Goal: Information Seeking & Learning: Find specific fact

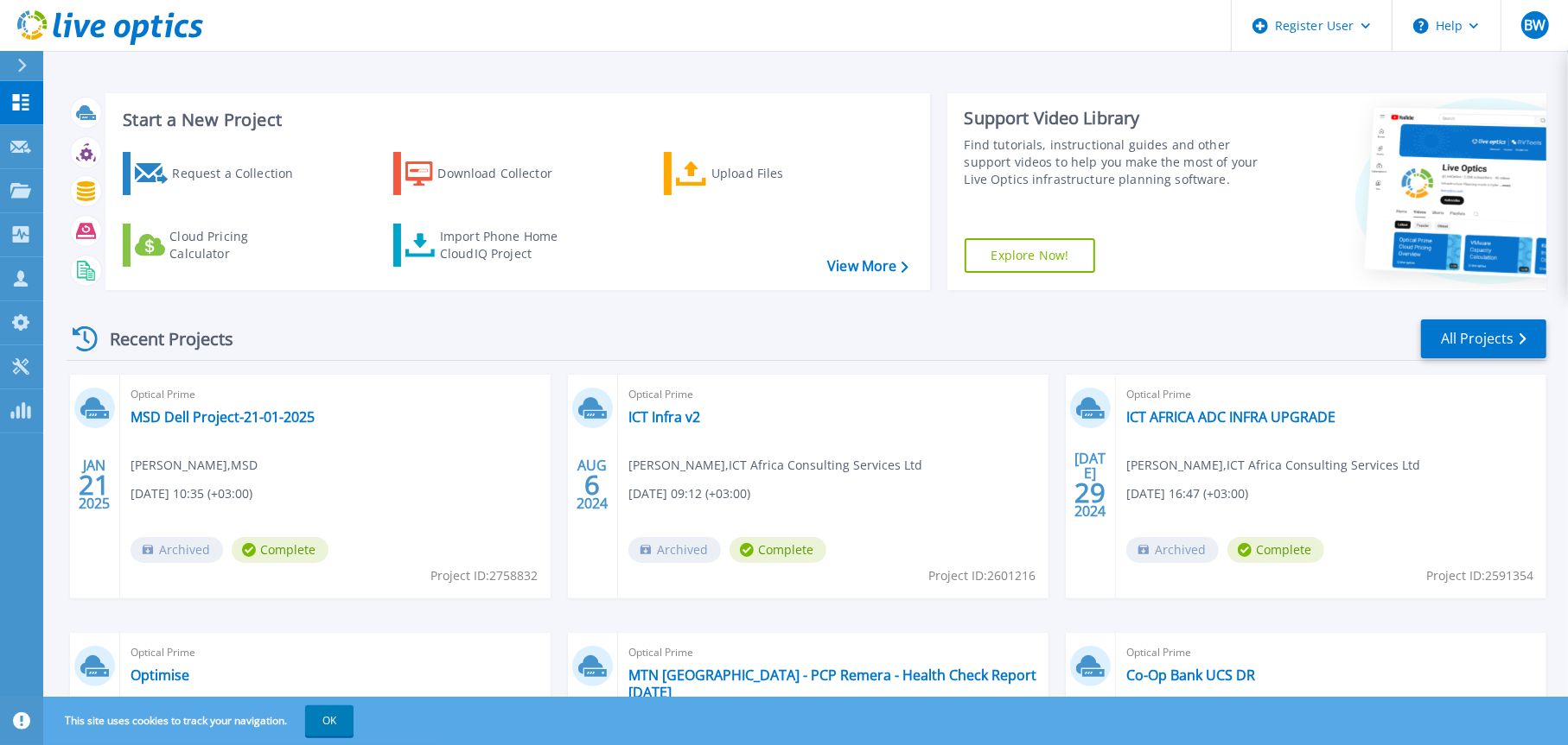
click at [23, 66] on icon at bounding box center [22, 66] width 10 height 14
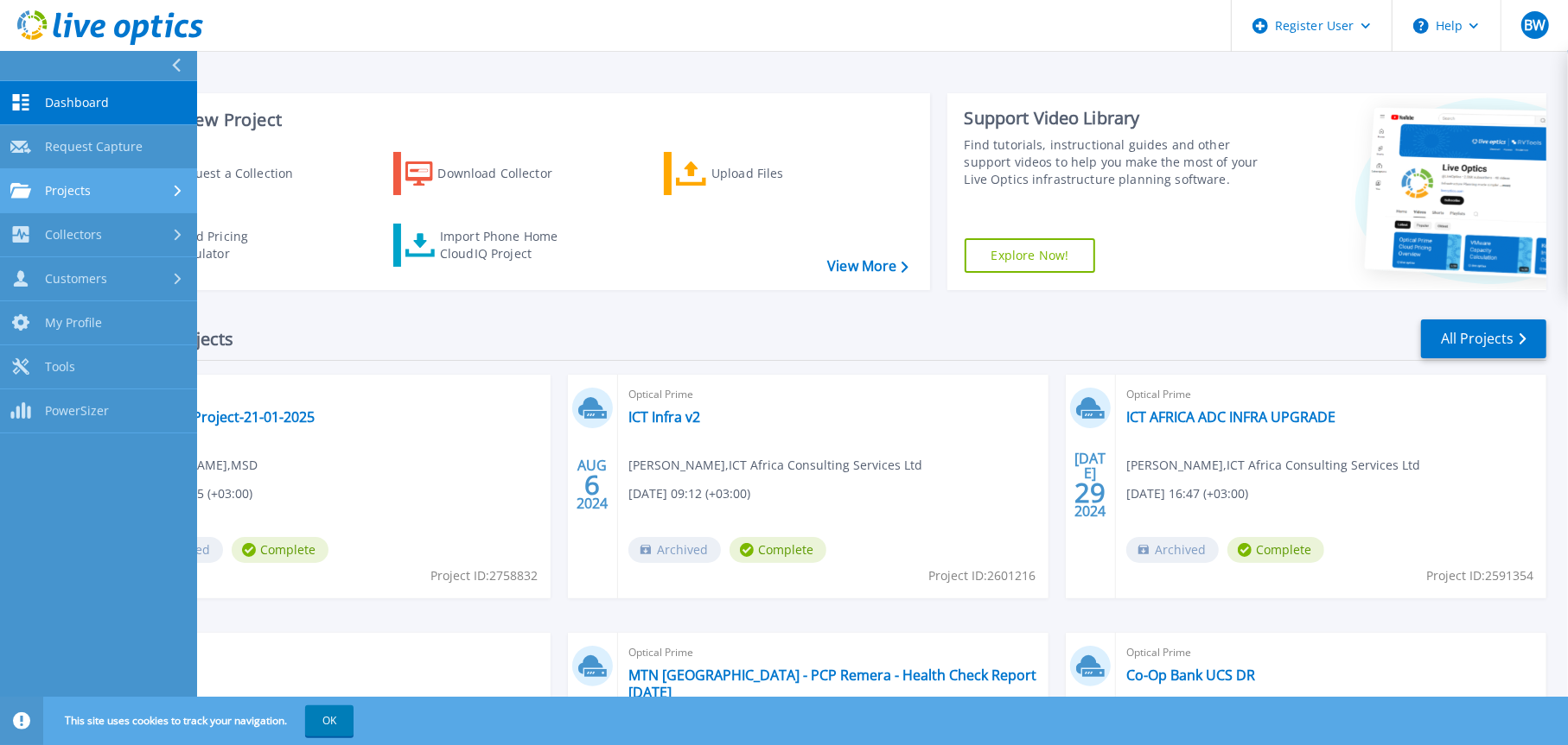
click at [106, 182] on link "Projects Projects" at bounding box center [99, 191] width 197 height 44
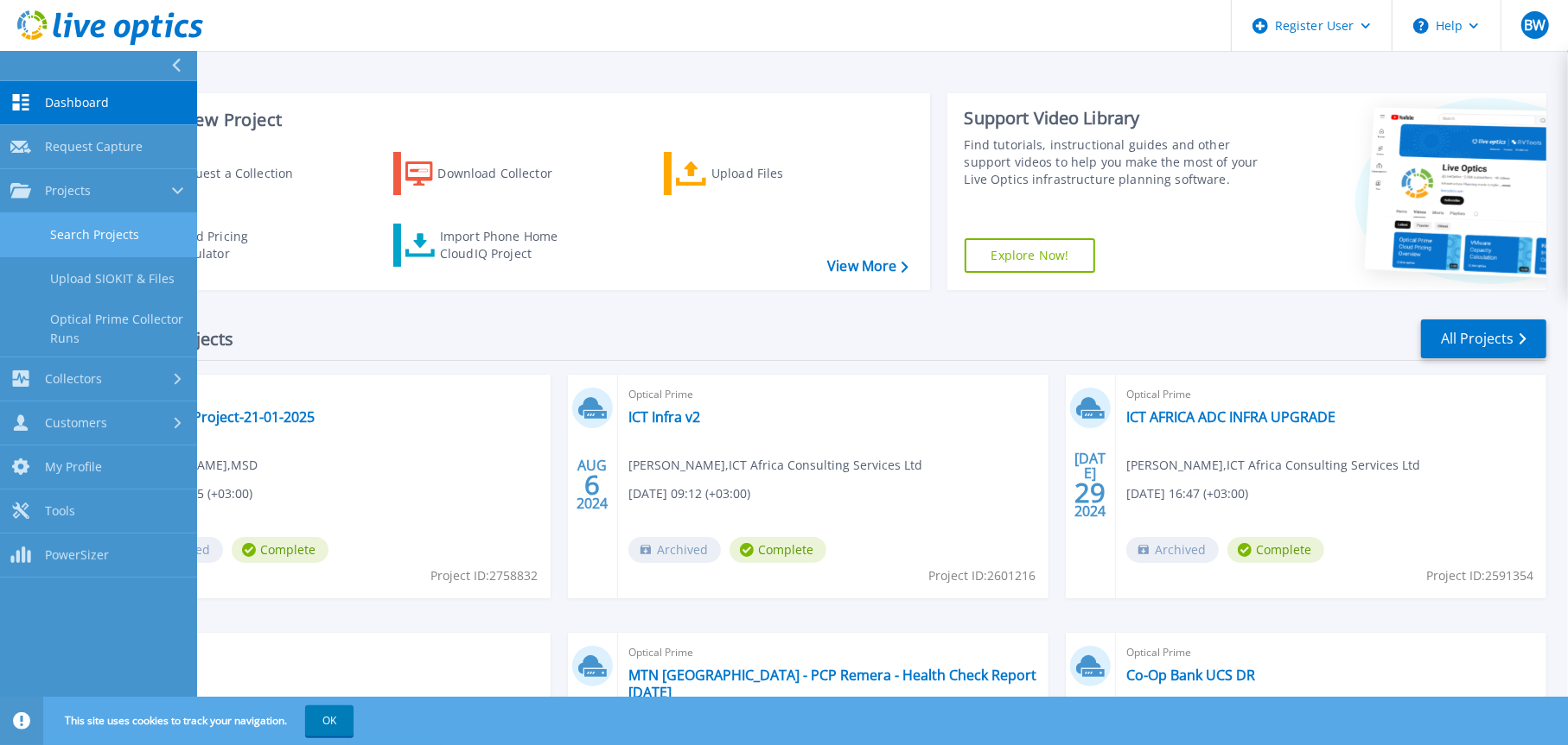
click at [133, 228] on link "Search Projects" at bounding box center [99, 235] width 197 height 44
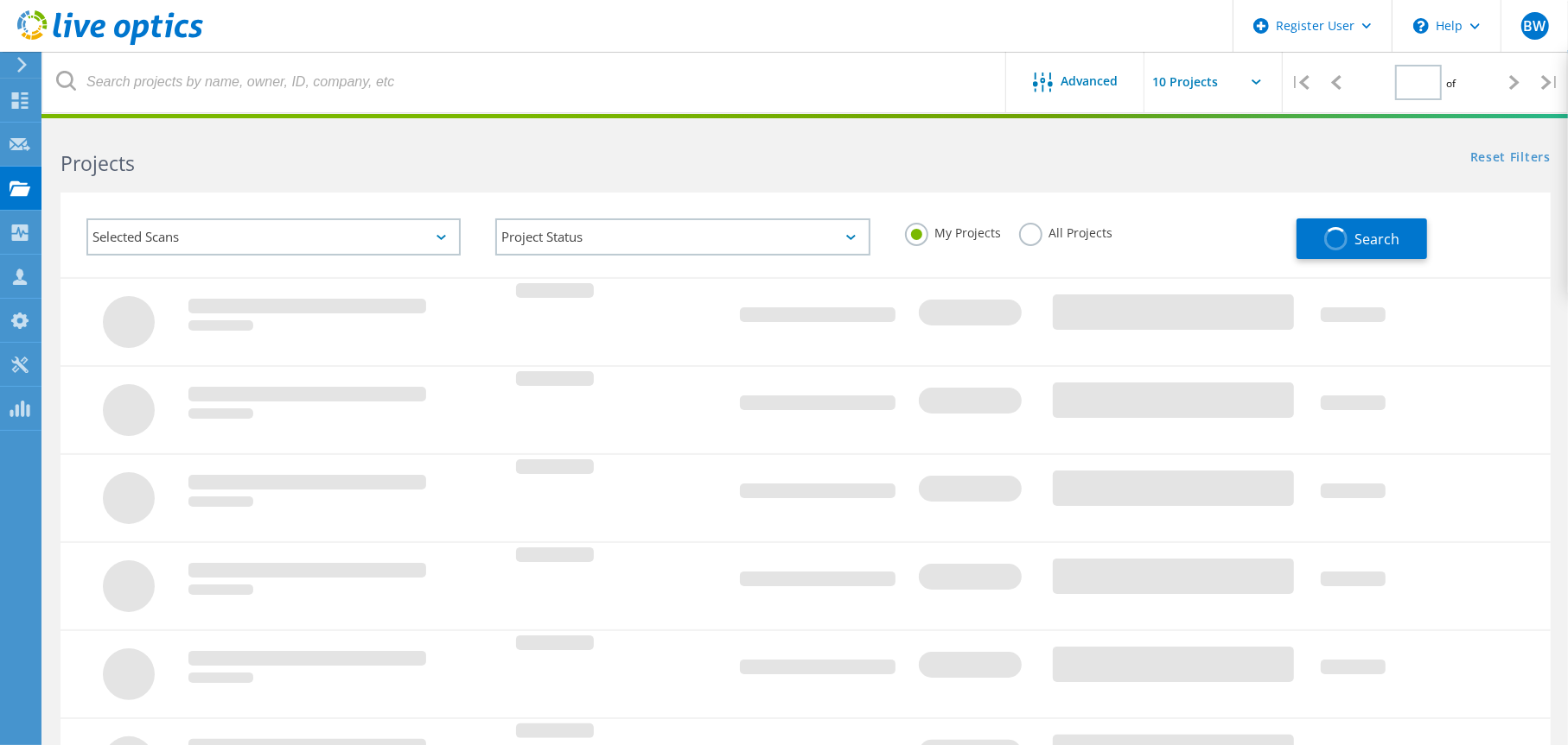
type input "1"
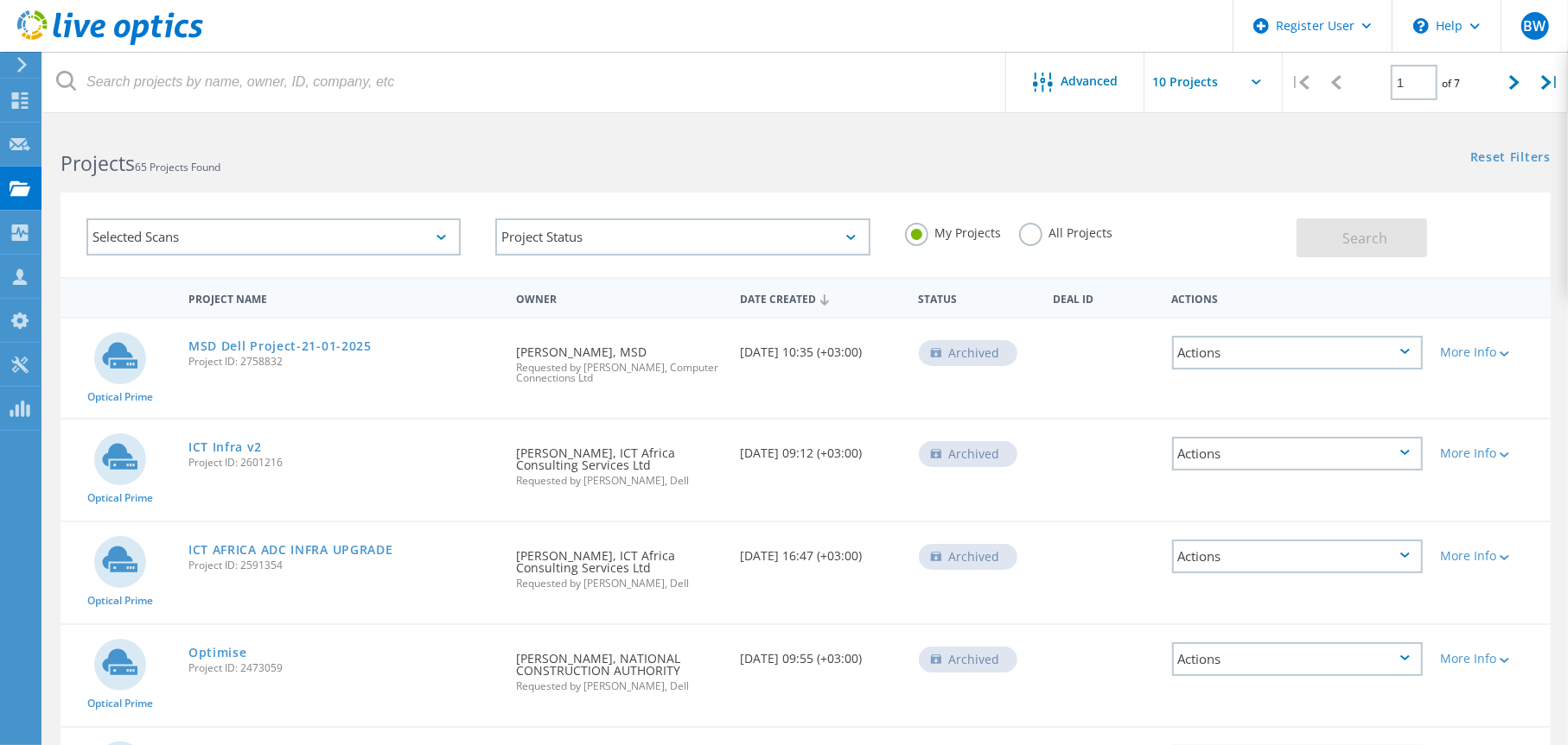
click at [109, 235] on div "Selected Scans" at bounding box center [274, 237] width 374 height 37
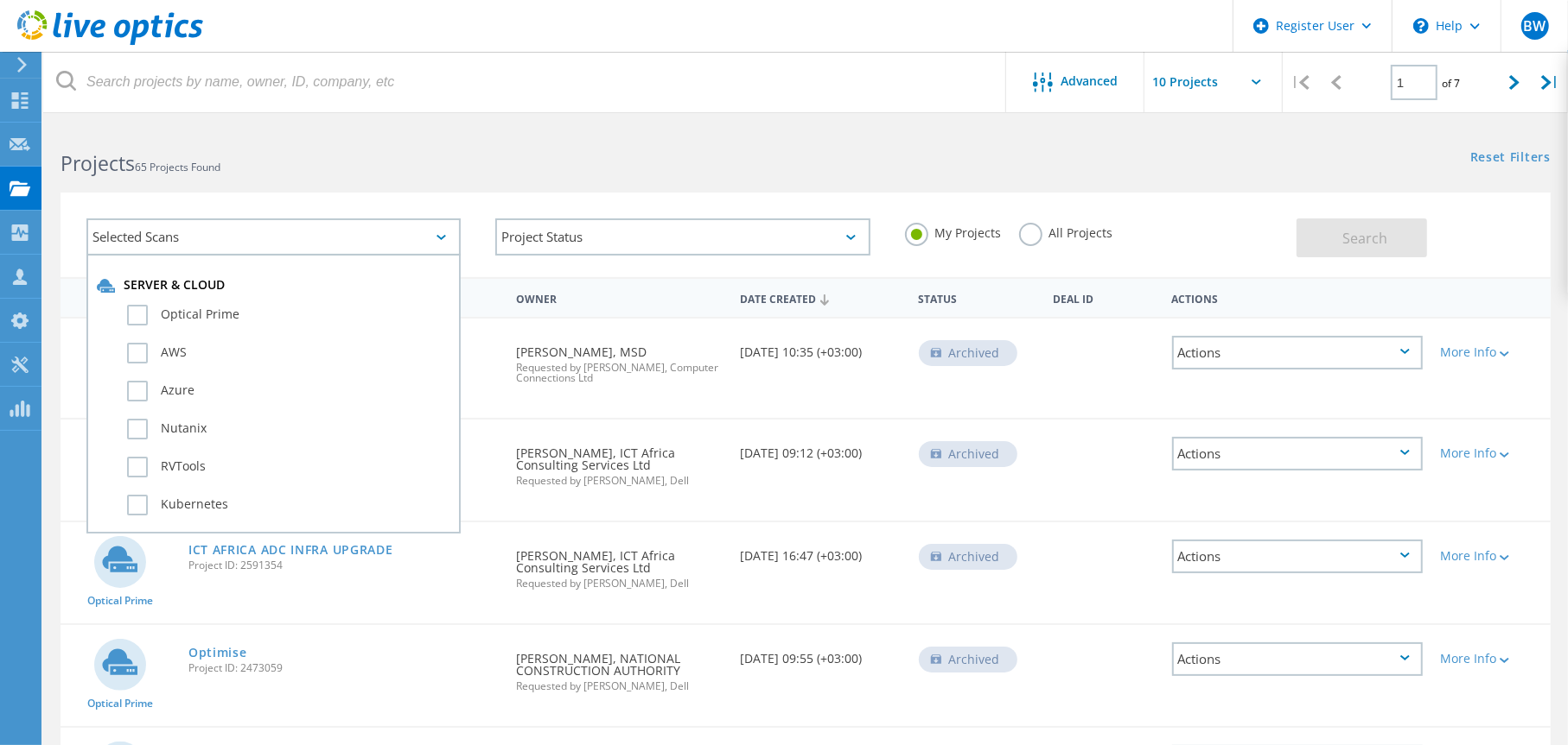
click at [311, 166] on h2 "Projects 65 Projects Found" at bounding box center [424, 164] width 727 height 29
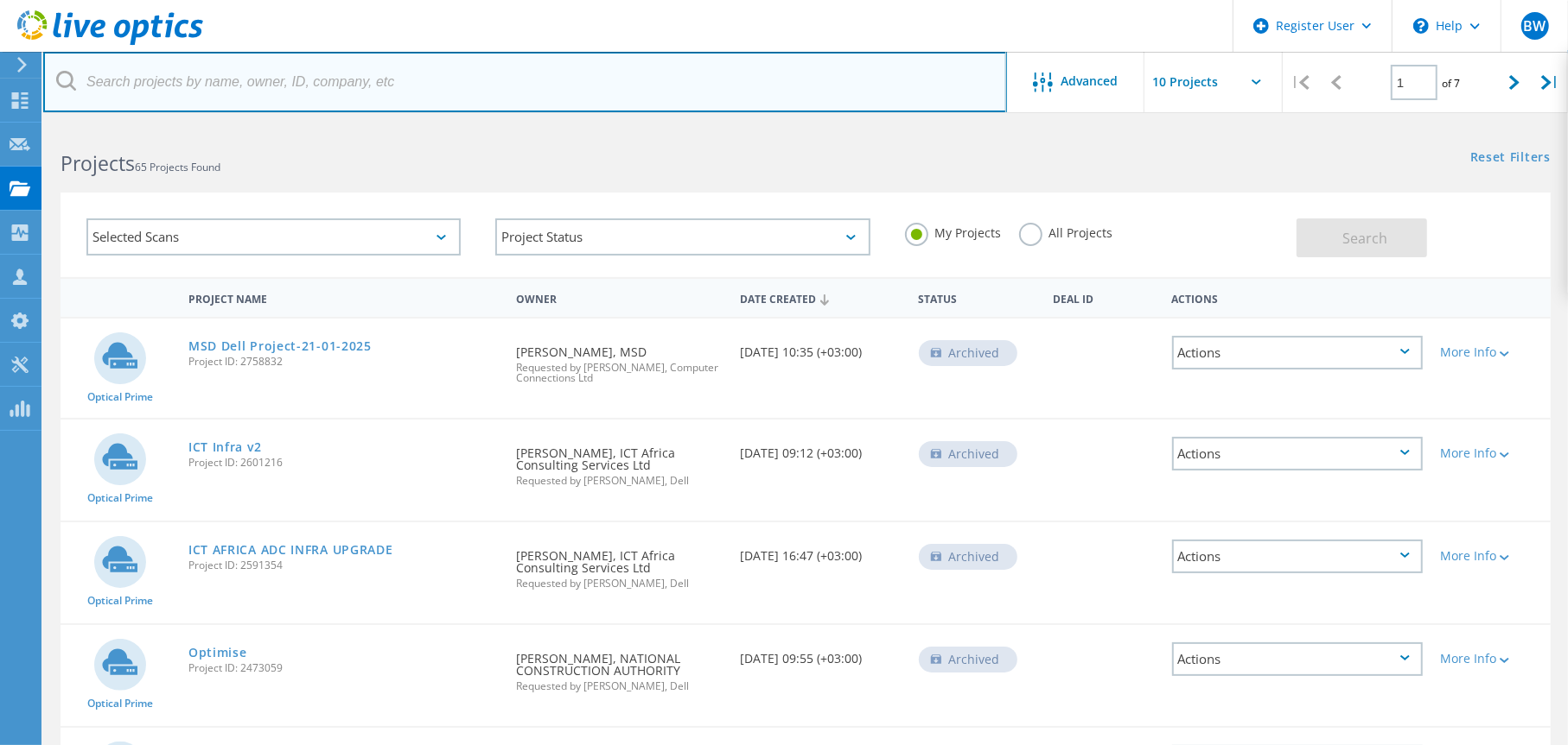
click at [139, 77] on input "text" at bounding box center [525, 82] width 964 height 61
paste input "3009411"
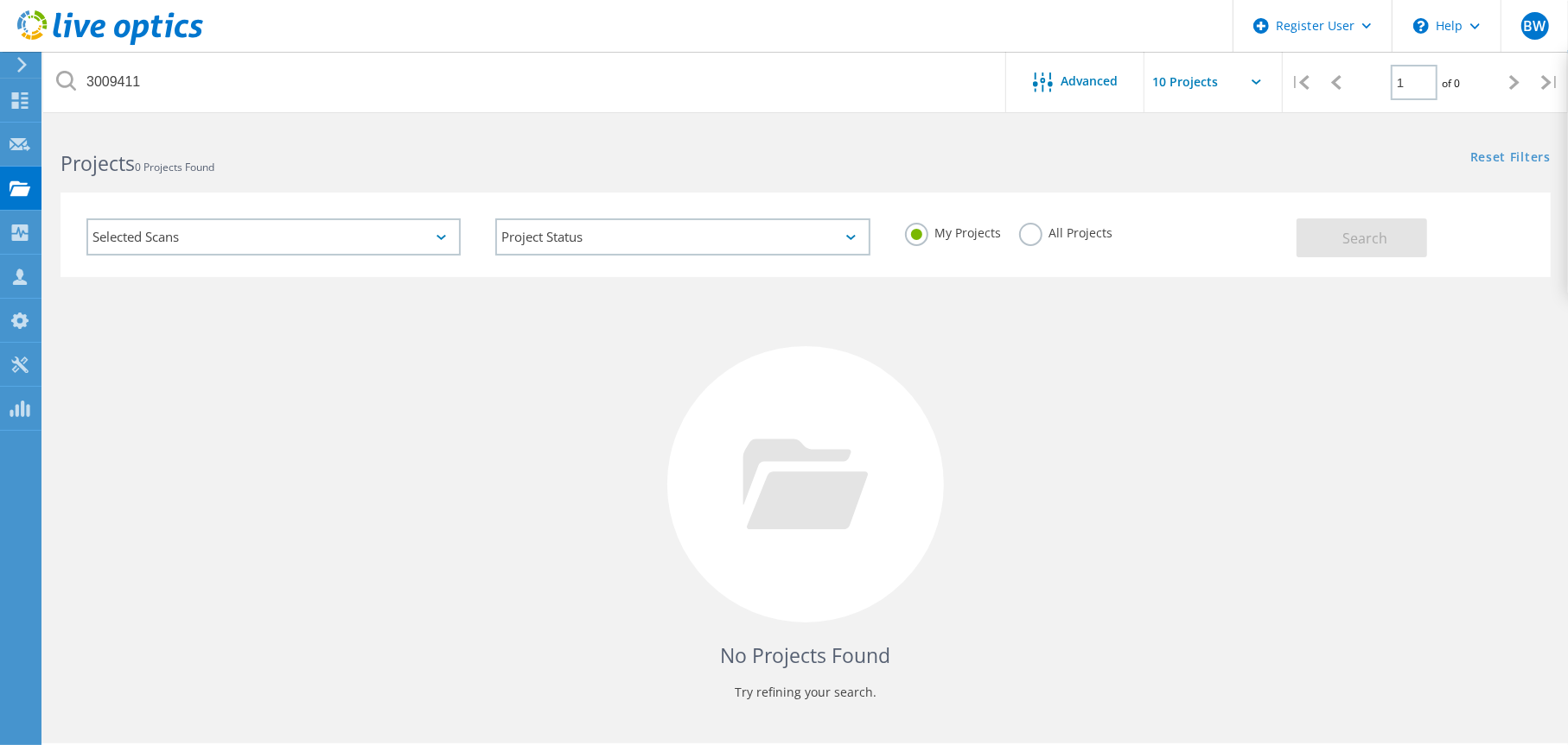
drag, startPoint x: 1156, startPoint y: 502, endPoint x: 1152, endPoint y: 478, distance: 24.3
click at [1156, 502] on div "No Projects Found Try refining your search." at bounding box center [805, 500] width 1490 height 446
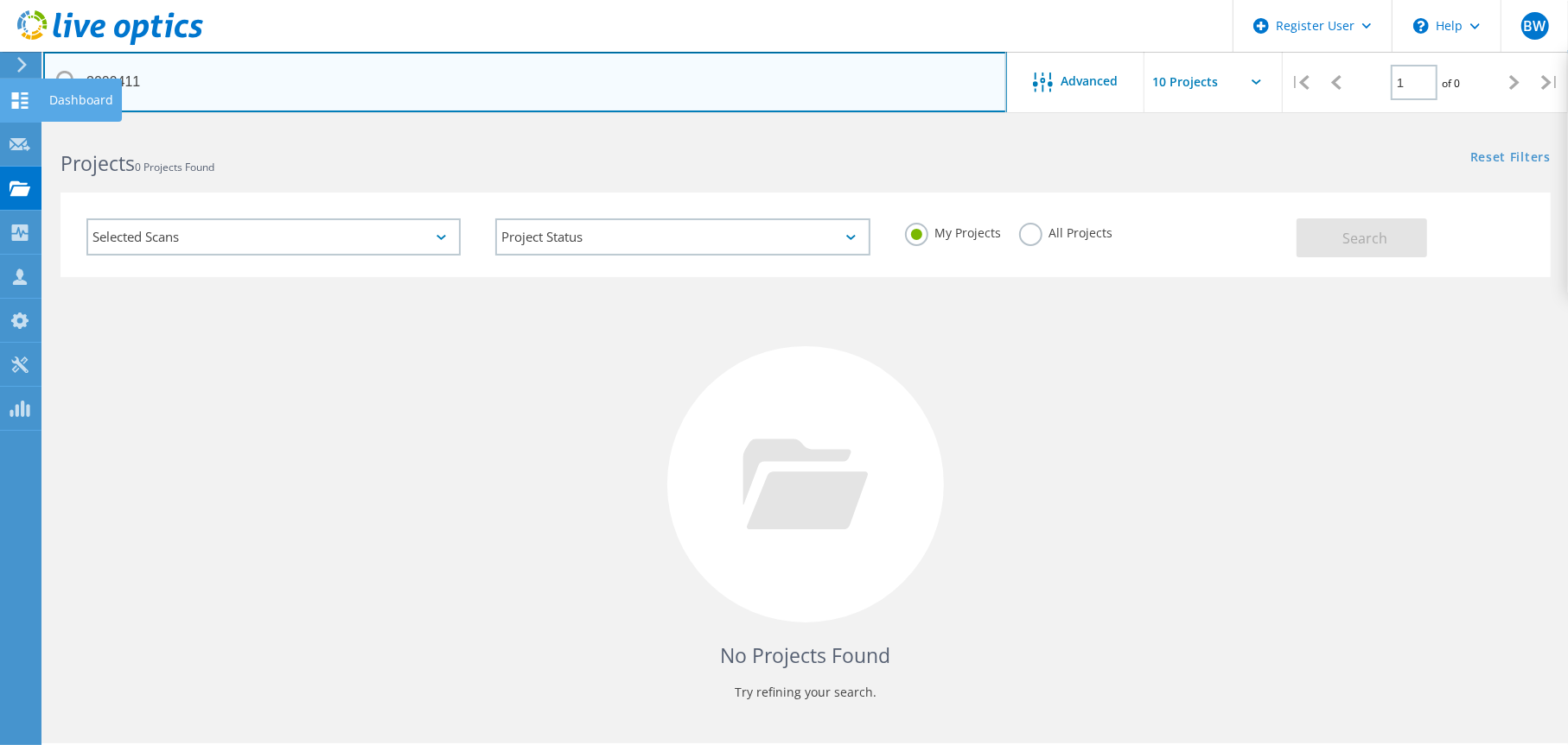
drag, startPoint x: 168, startPoint y: 88, endPoint x: 41, endPoint y: 85, distance: 127.0
click at [41, 125] on div "Register User \n Help Explore Helpful Articles Contact Support BW Dell User Ben…" at bounding box center [784, 460] width 1568 height 671
drag, startPoint x: 177, startPoint y: 79, endPoint x: 53, endPoint y: 68, distance: 124.5
click at [53, 68] on input "3009411" at bounding box center [525, 82] width 964 height 61
paste input "AUB Epic​"
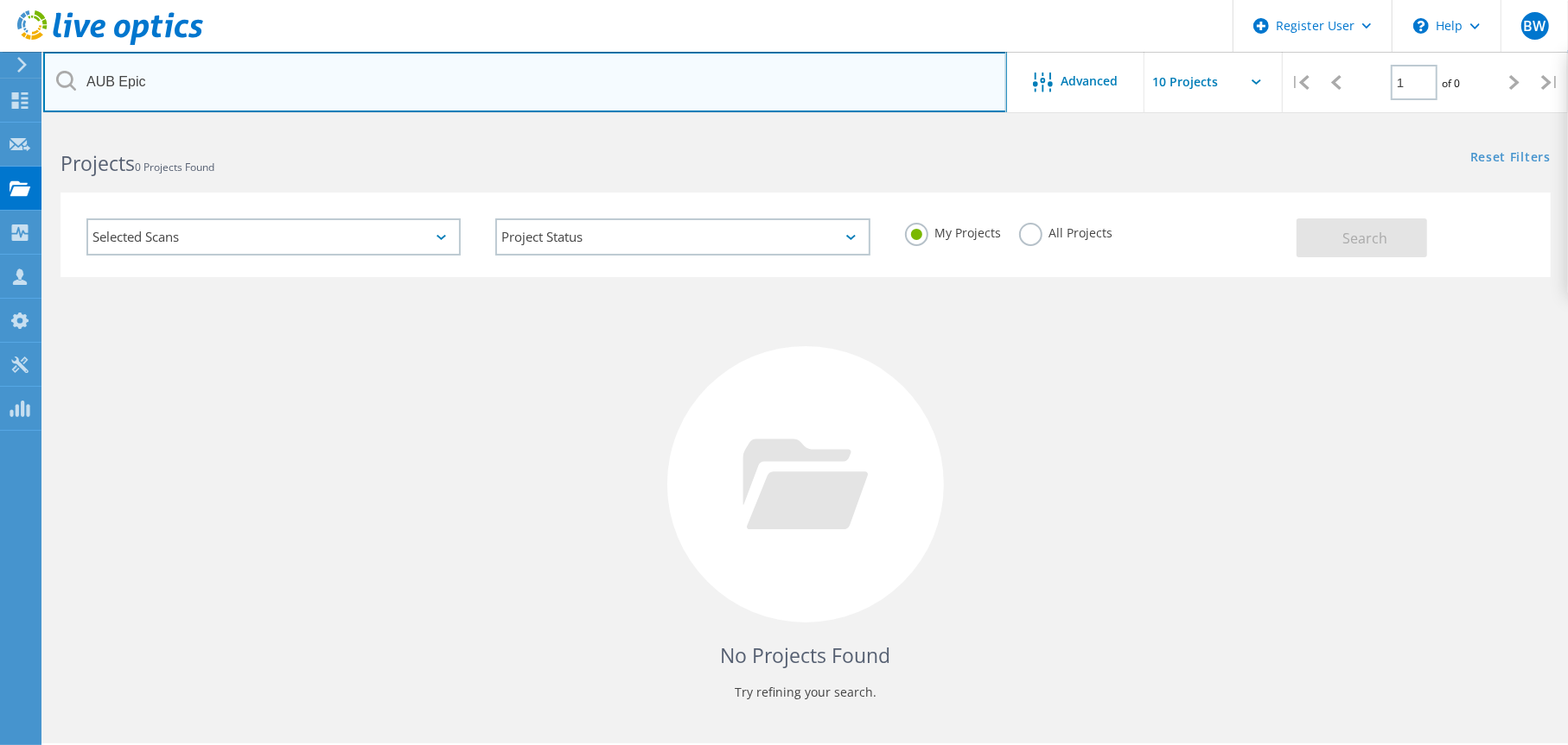
click at [181, 73] on input "AUB Epic​" at bounding box center [525, 82] width 964 height 61
click at [248, 65] on input "AUB Epic​" at bounding box center [525, 82] width 964 height 61
drag, startPoint x: 179, startPoint y: 76, endPoint x: 0, endPoint y: 69, distance: 179.1
click at [0, 125] on div "Register User \n Help Explore Helpful Articles Contact Support BW Dell User Ben…" at bounding box center [784, 460] width 1568 height 671
type input "A"
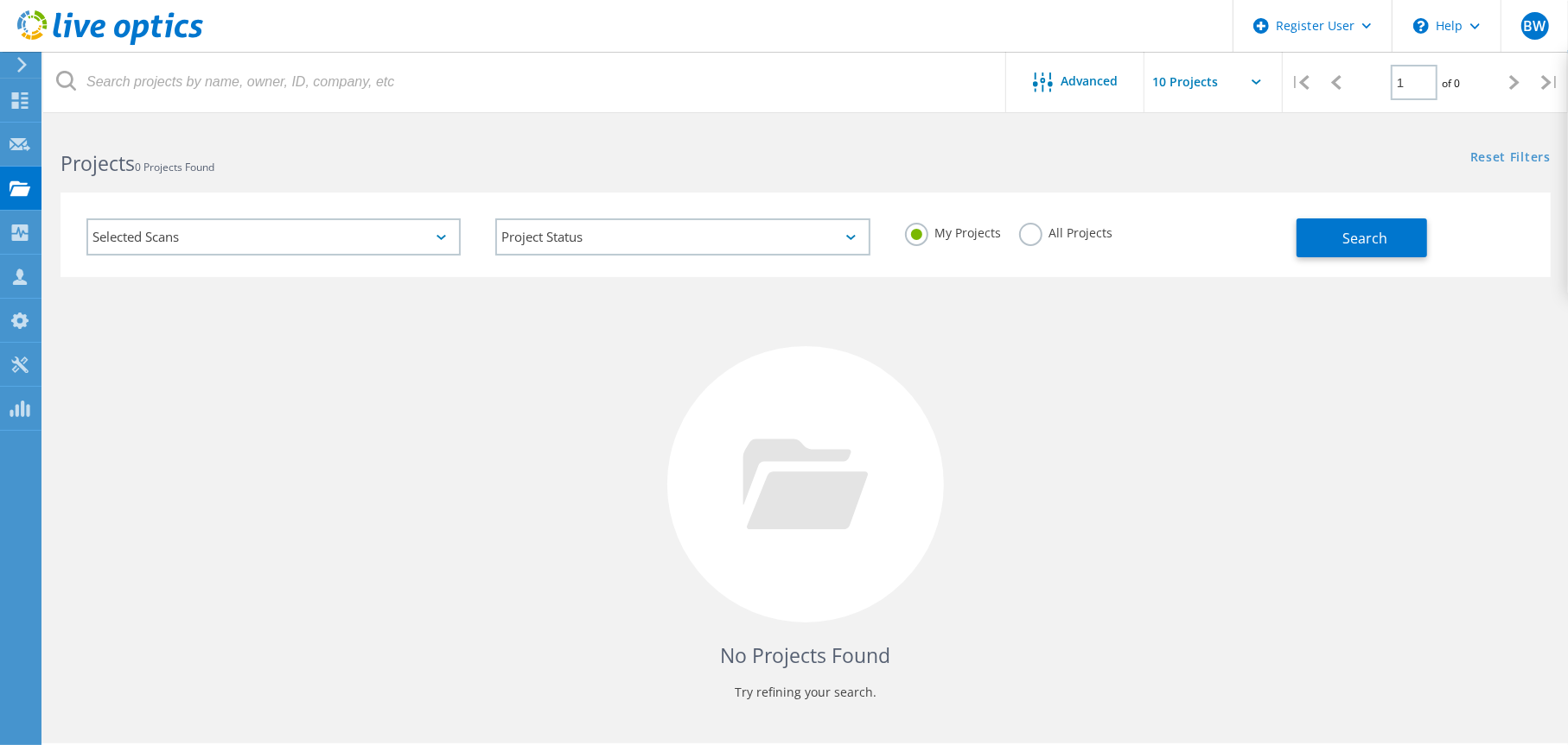
click at [358, 136] on div "Projects 0 Projects Found" at bounding box center [424, 148] width 762 height 46
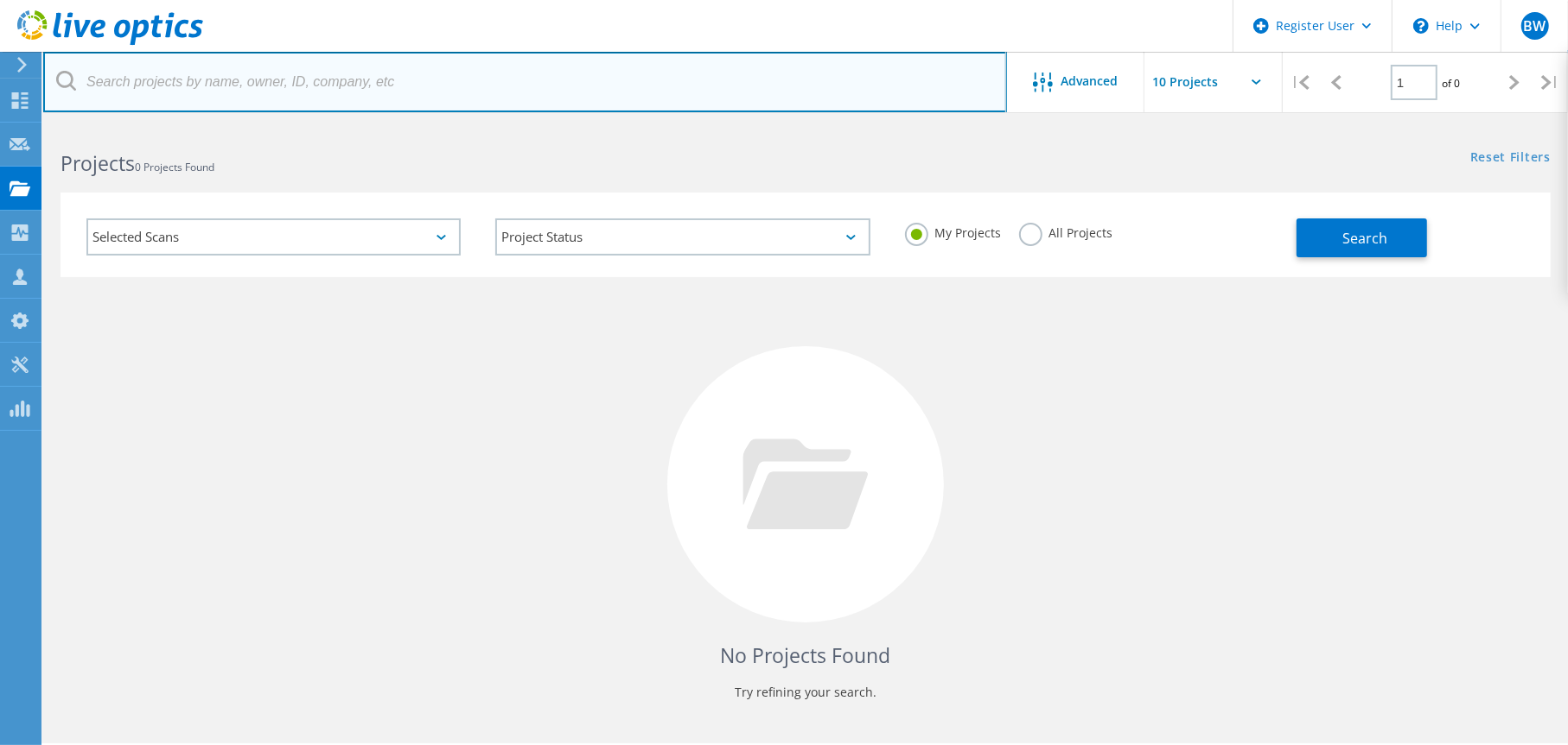
click at [328, 77] on input "text" at bounding box center [525, 82] width 964 height 61
paste input "3009411"
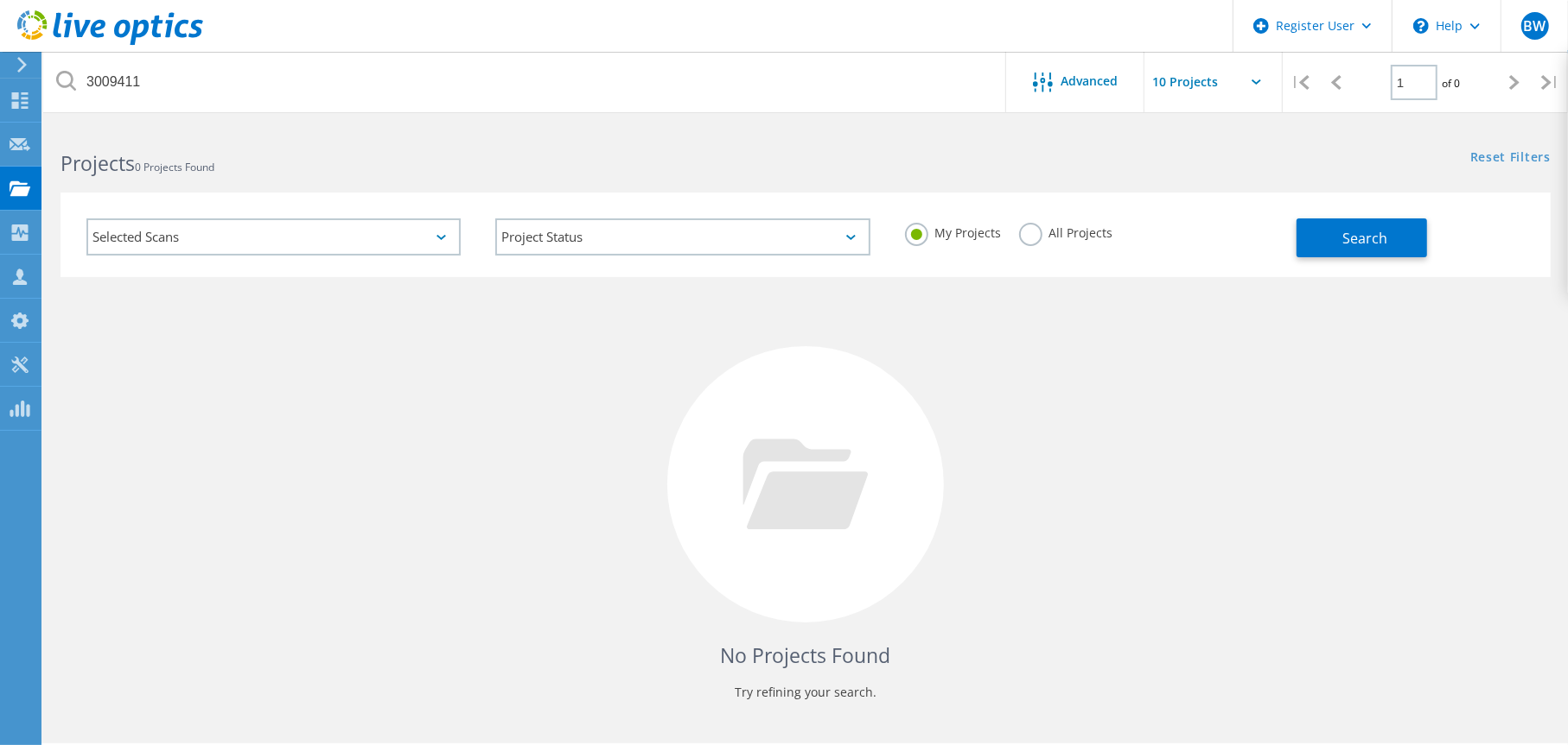
click at [1258, 87] on input "text" at bounding box center [1230, 82] width 173 height 61
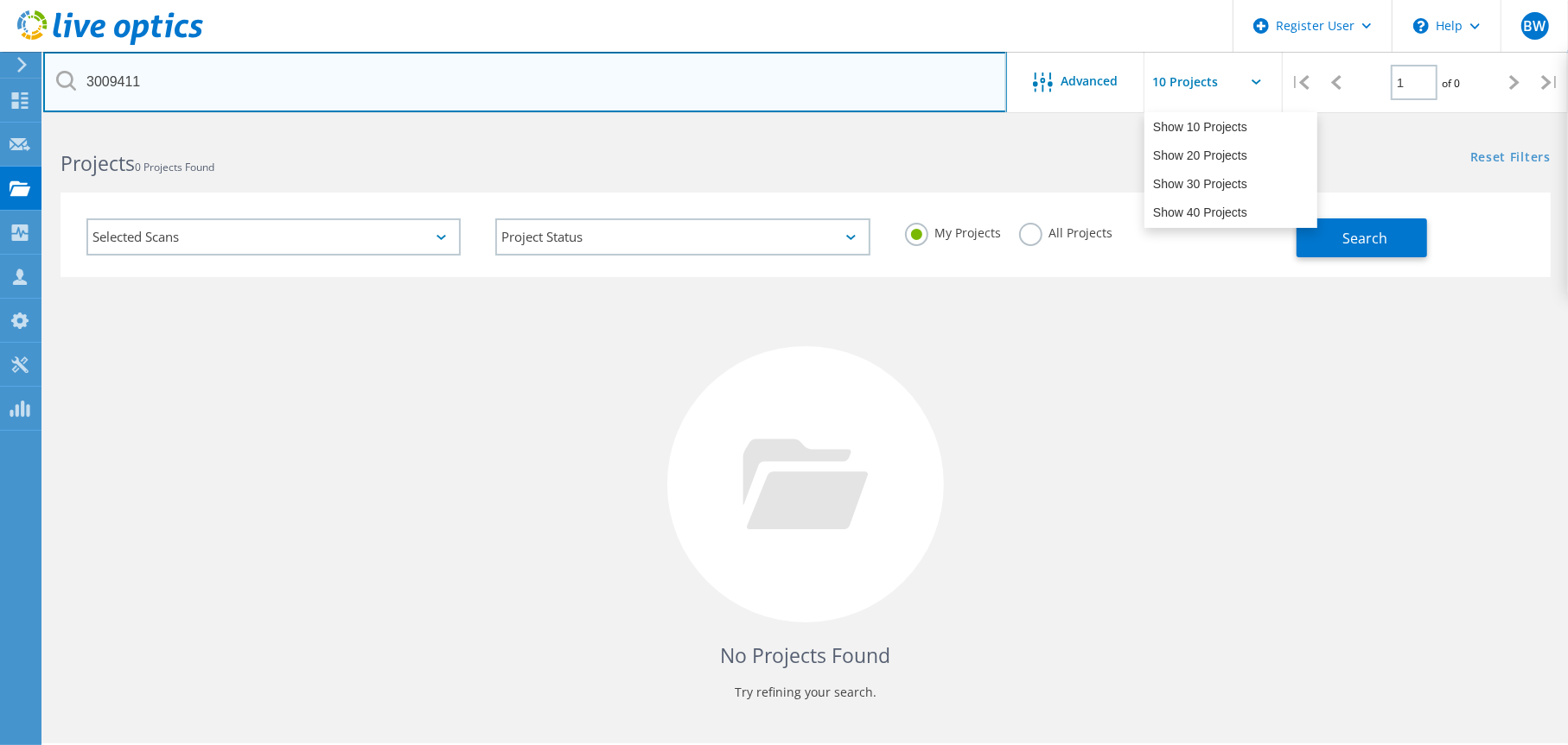
click at [807, 92] on input "3009411" at bounding box center [525, 82] width 964 height 61
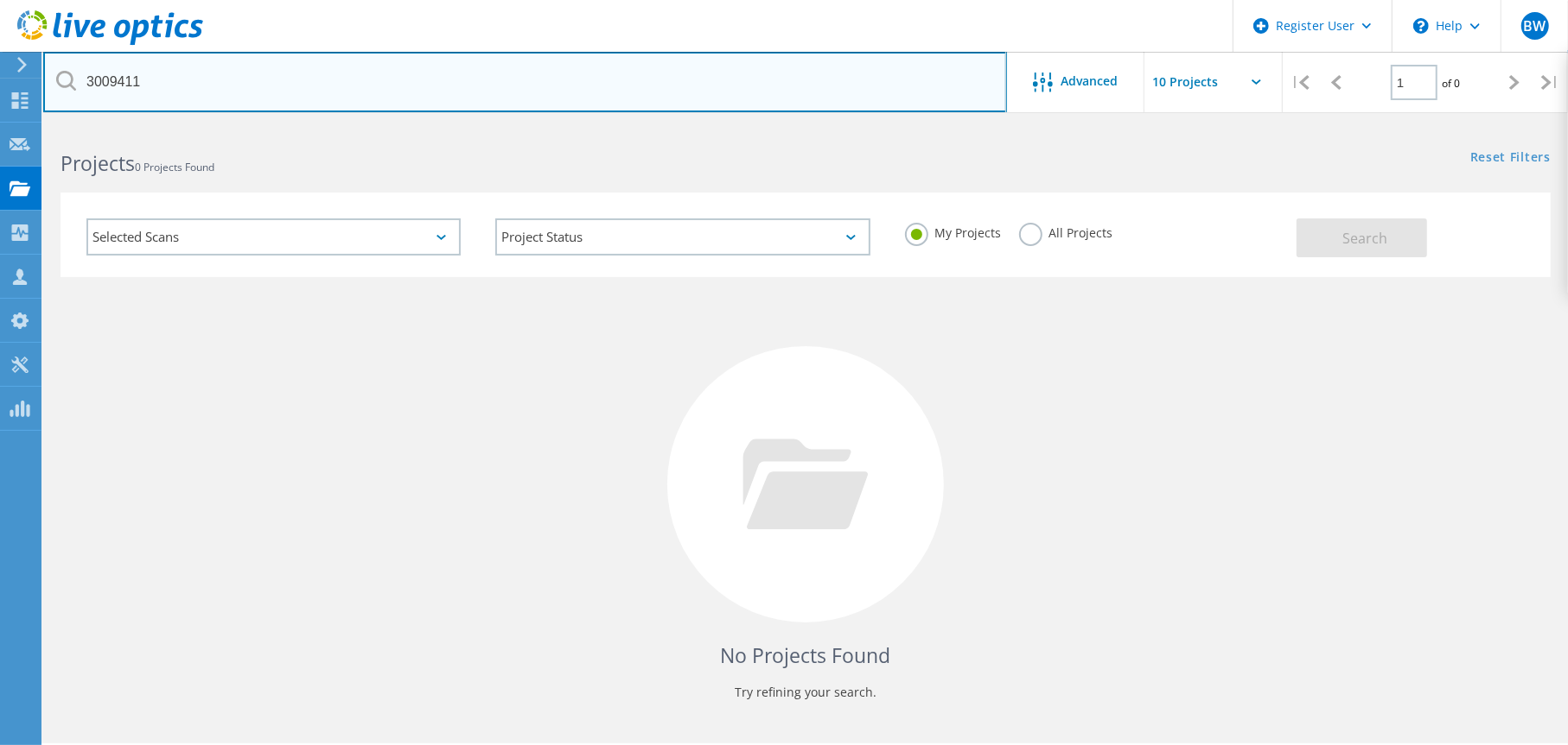
drag, startPoint x: 807, startPoint y: 92, endPoint x: 37, endPoint y: 41, distance: 771.7
click at [37, 125] on div "Register User \n Help Explore Helpful Articles Contact Support BW Dell User Ben…" at bounding box center [784, 460] width 1568 height 671
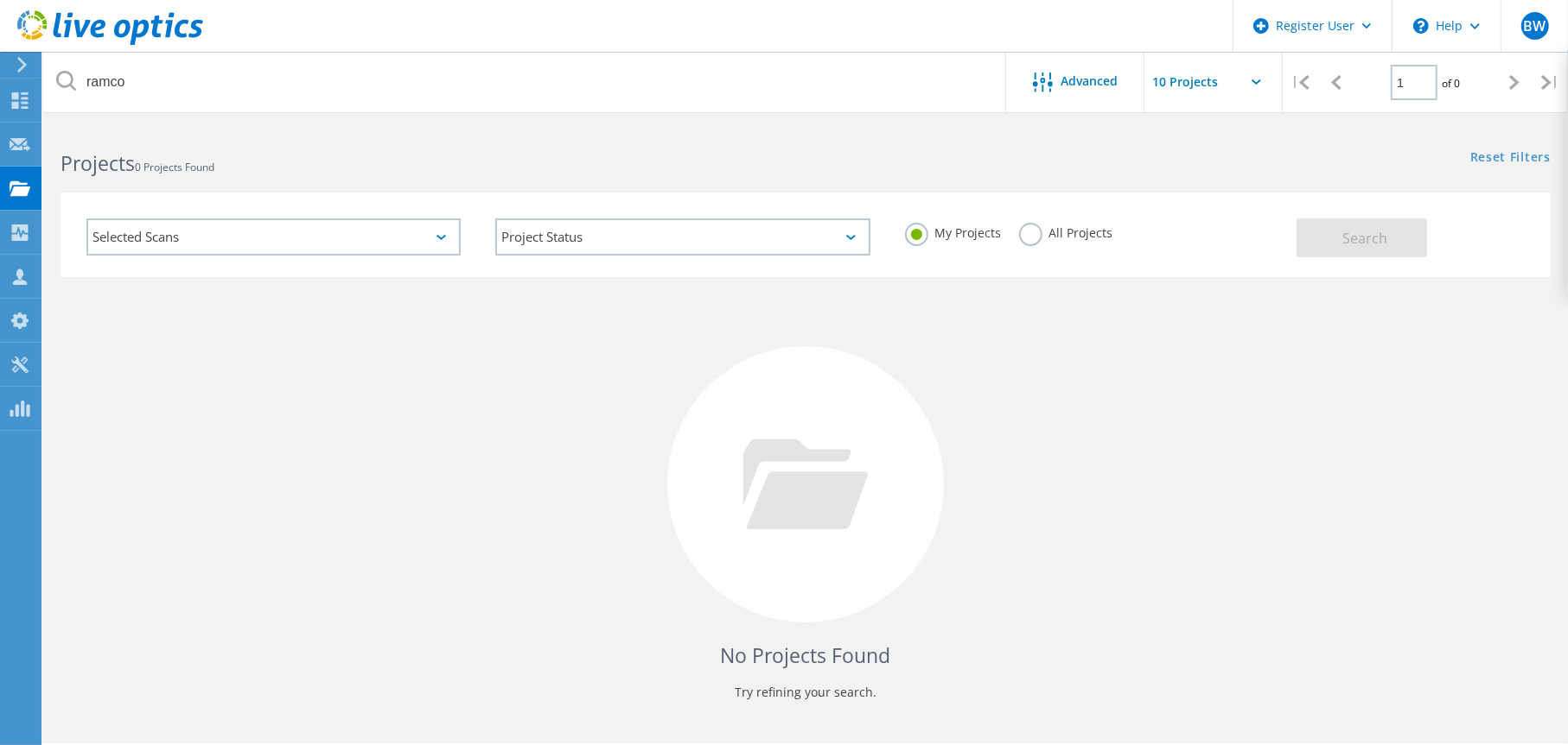
click at [1026, 231] on label "All Projects" at bounding box center [1066, 231] width 94 height 16
click at [0, 0] on input "All Projects" at bounding box center [0, 0] width 0 height 0
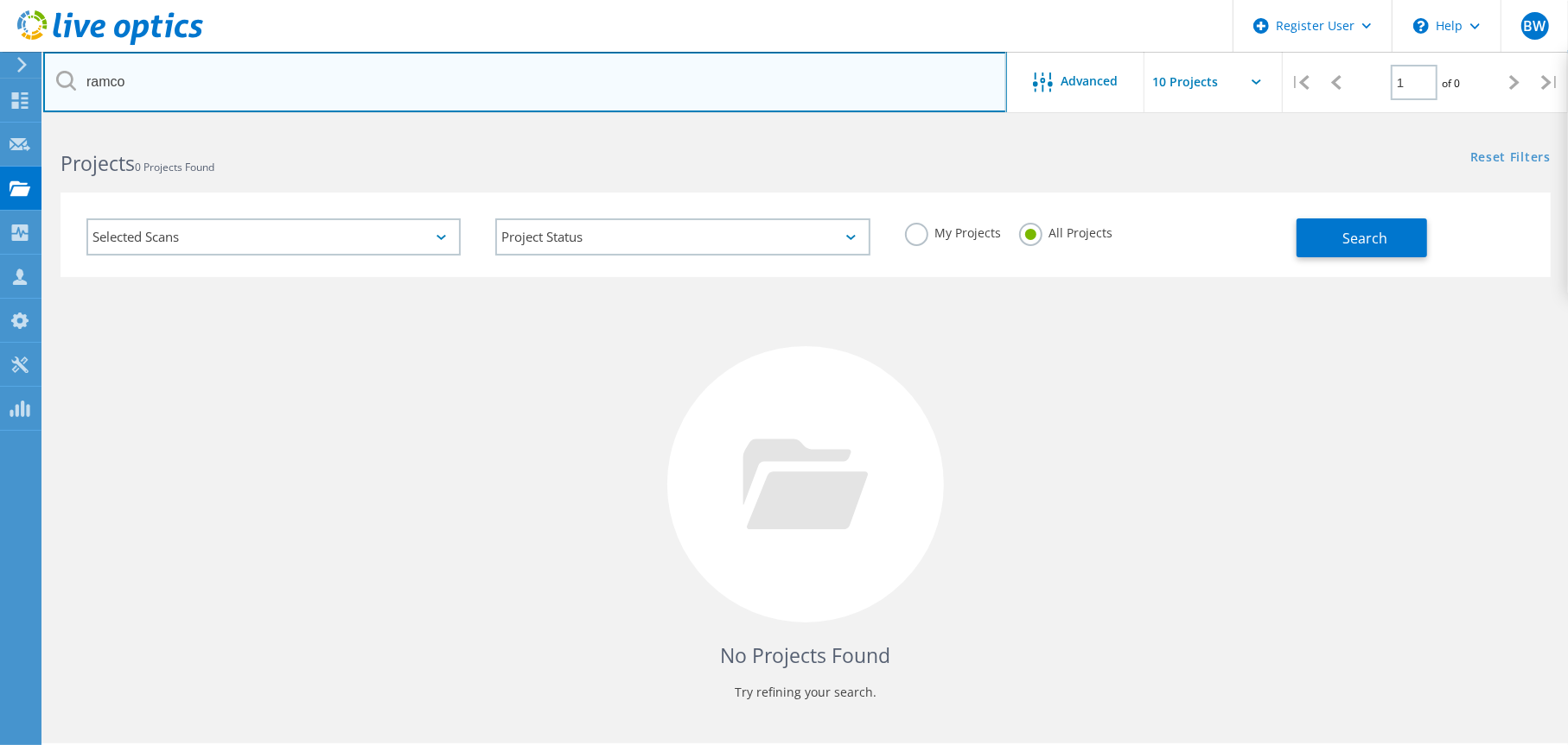
drag, startPoint x: 186, startPoint y: 78, endPoint x: 11, endPoint y: 71, distance: 175.1
click at [11, 125] on div "Register User \n Help Explore Helpful Articles Contact Support BW Dell User Ben…" at bounding box center [784, 460] width 1568 height 671
drag, startPoint x: 126, startPoint y: 84, endPoint x: 69, endPoint y: 78, distance: 57.3
click at [69, 78] on div "ramco" at bounding box center [525, 82] width 963 height 61
paste input "3009411"
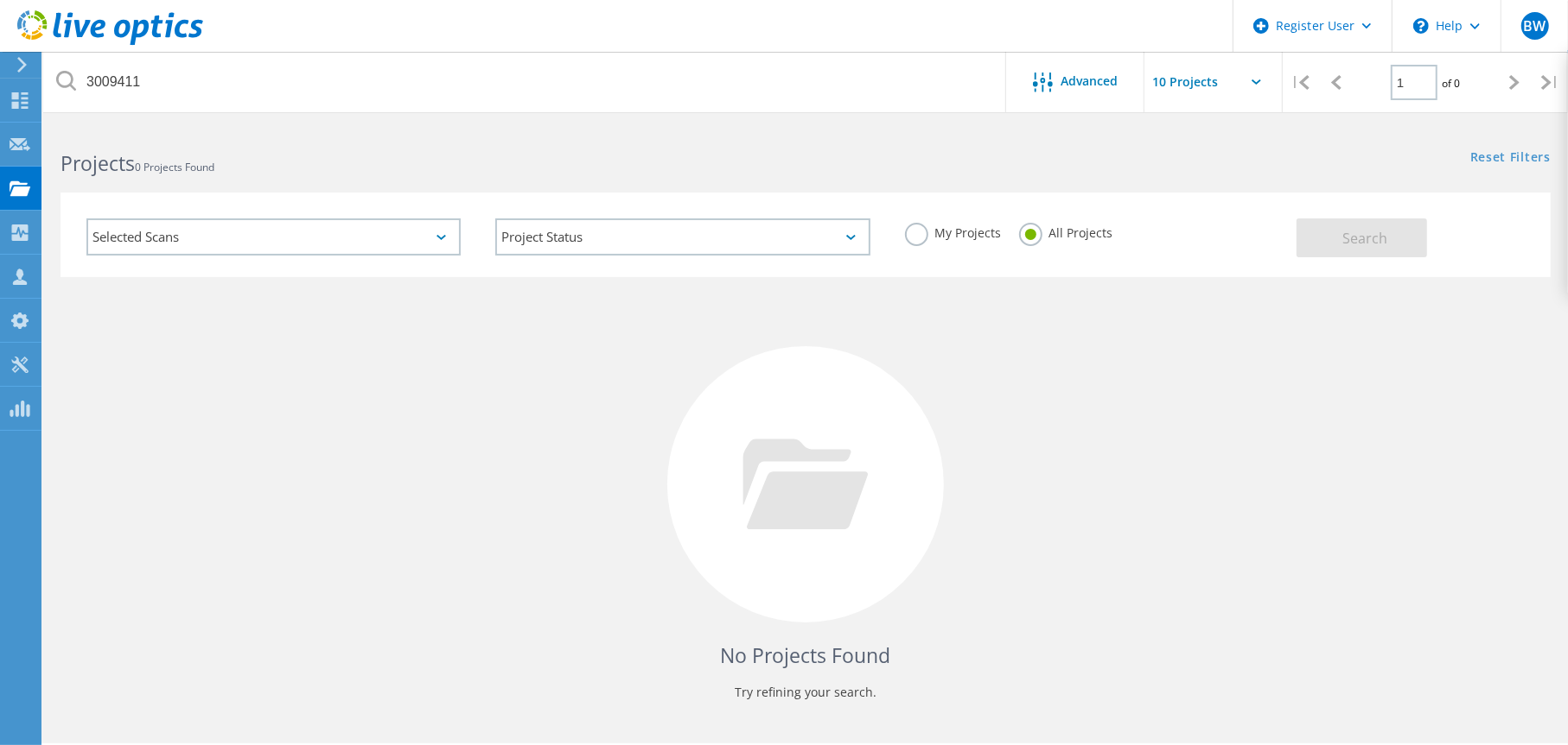
click at [1214, 376] on div "No Projects Found Try refining your search." at bounding box center [805, 500] width 1490 height 446
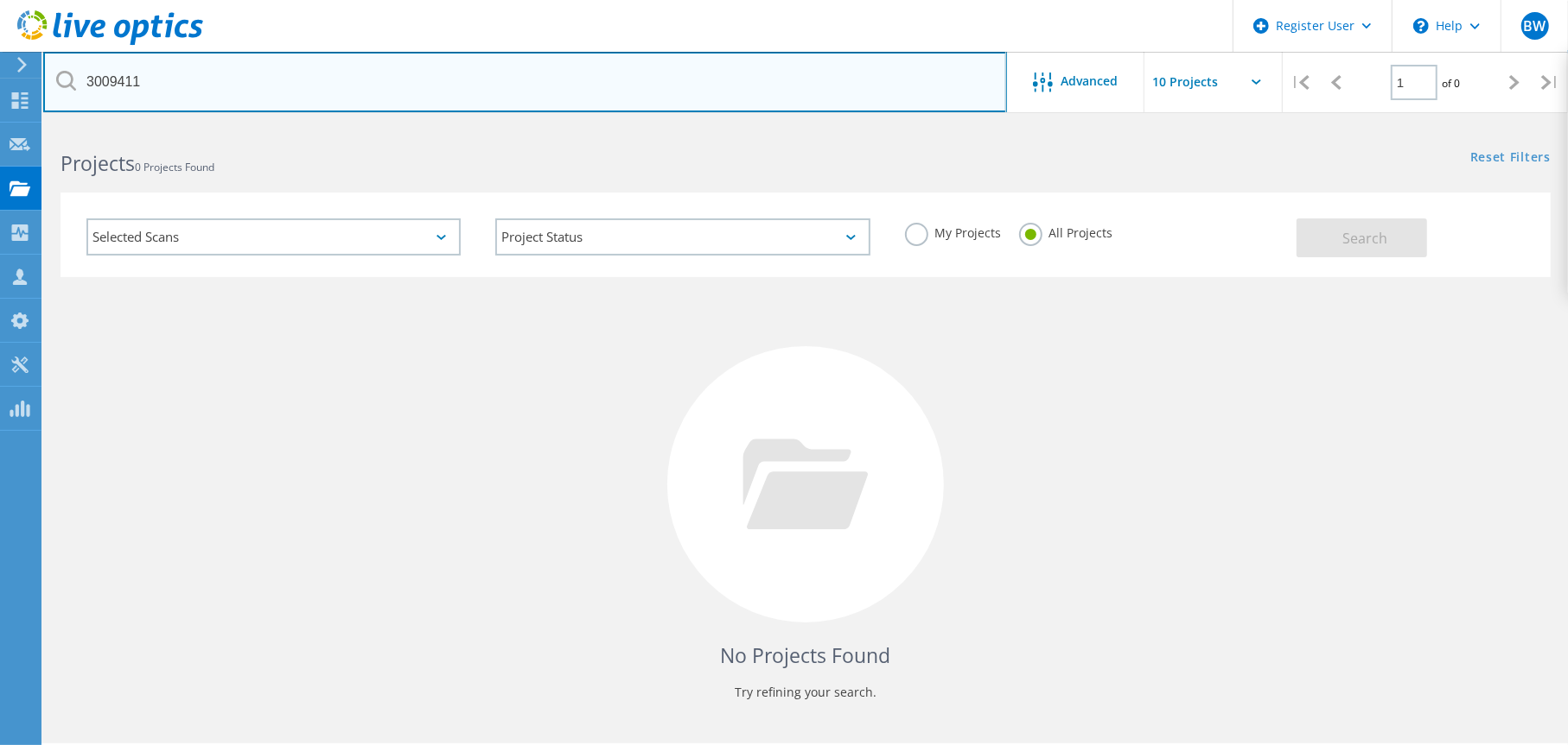
click at [216, 93] on input "3009411" at bounding box center [525, 82] width 964 height 61
drag, startPoint x: 233, startPoint y: 75, endPoint x: 0, endPoint y: 66, distance: 233.2
click at [0, 125] on div "Register User \n Help Explore Helpful Articles Contact Support BW Dell User Ben…" at bounding box center [784, 460] width 1568 height 671
drag, startPoint x: 163, startPoint y: 87, endPoint x: 35, endPoint y: 61, distance: 130.6
click at [34, 125] on div "Register User \n Help Explore Helpful Articles Contact Support BW Dell User Ben…" at bounding box center [784, 460] width 1568 height 671
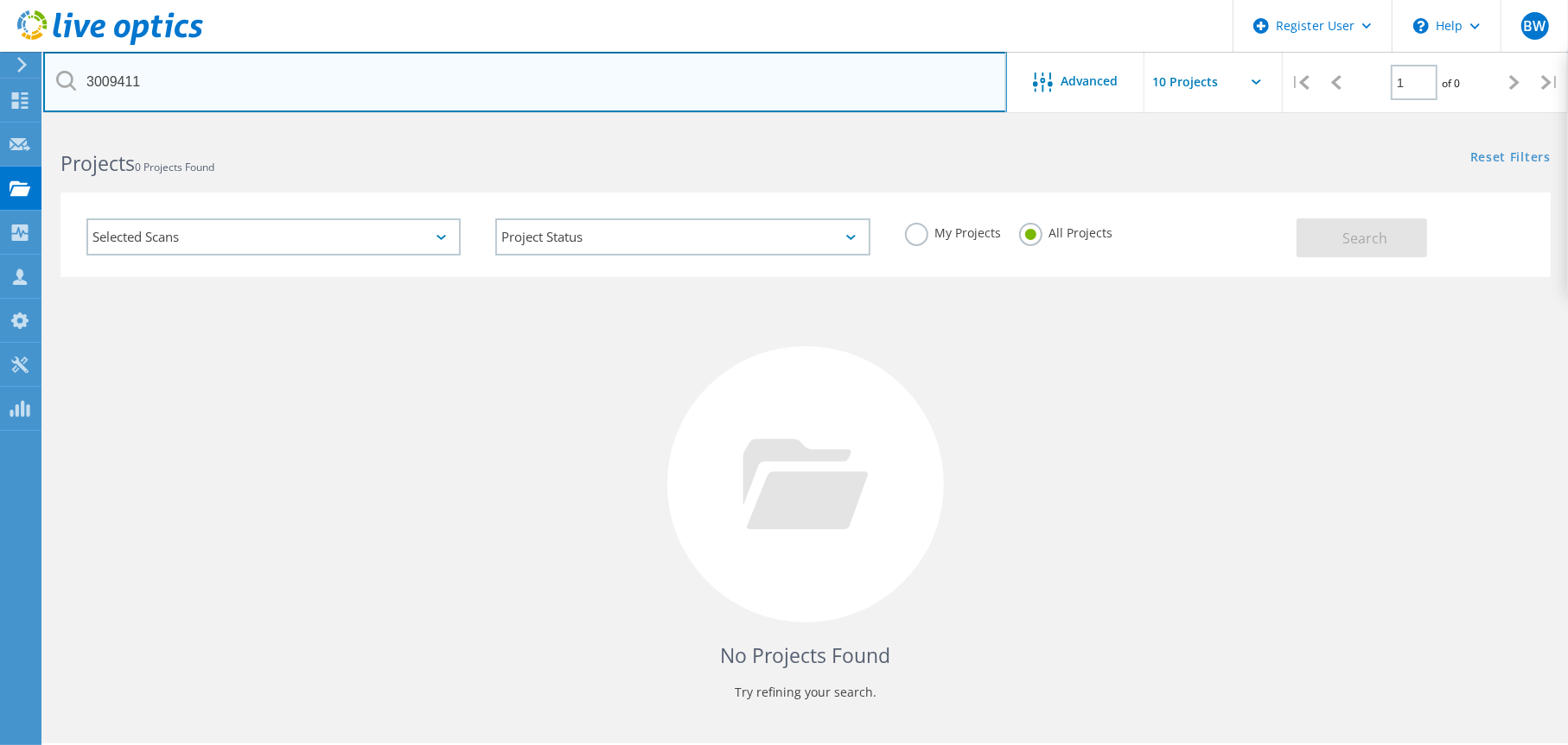
drag, startPoint x: 190, startPoint y: 76, endPoint x: 87, endPoint y: 68, distance: 103.3
click at [87, 68] on input "3009411" at bounding box center [525, 82] width 964 height 61
paste input "AUB Epic​"
drag, startPoint x: 182, startPoint y: 77, endPoint x: 76, endPoint y: 69, distance: 106.3
click at [76, 69] on input "AUB Epic​" at bounding box center [525, 82] width 964 height 61
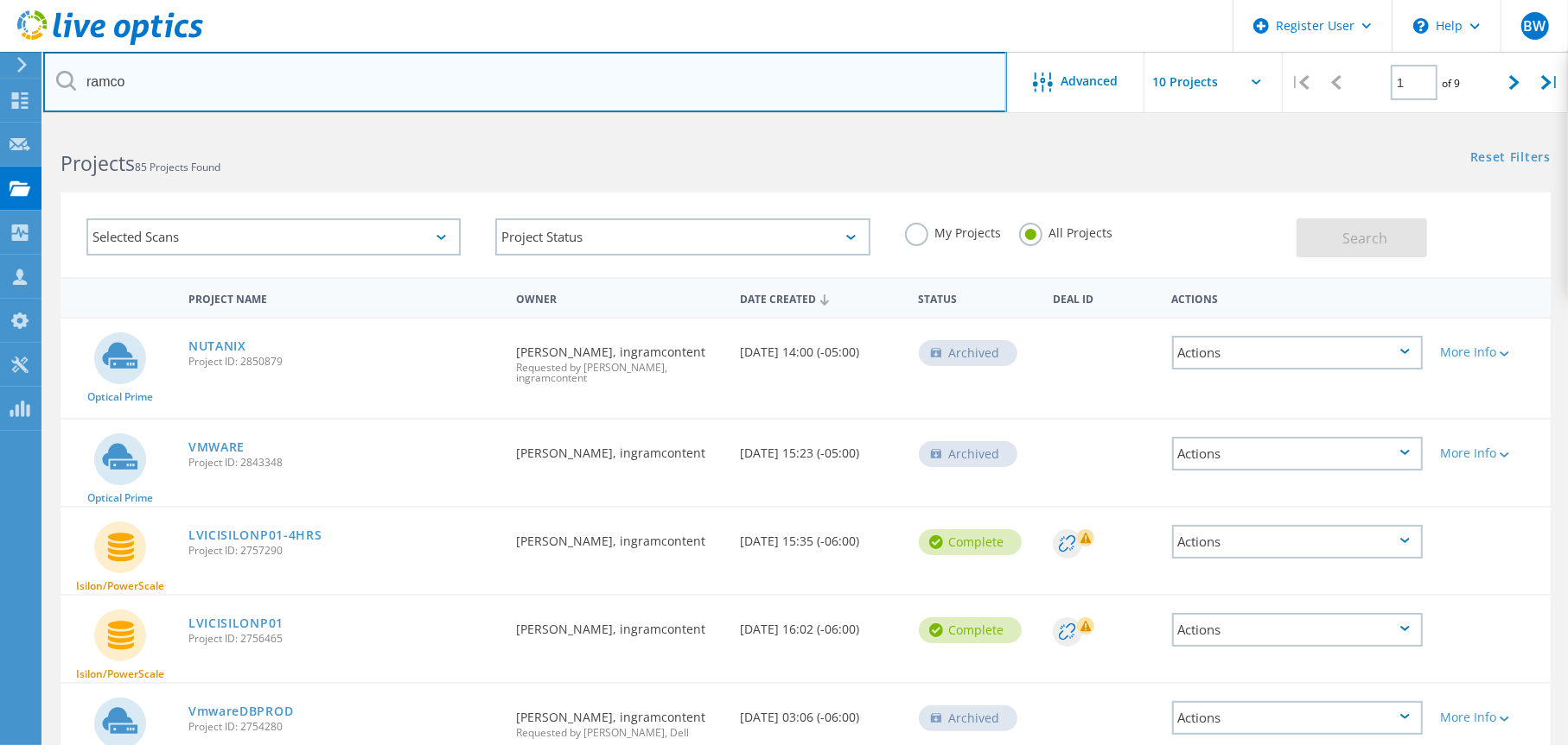
scroll to position [87, 0]
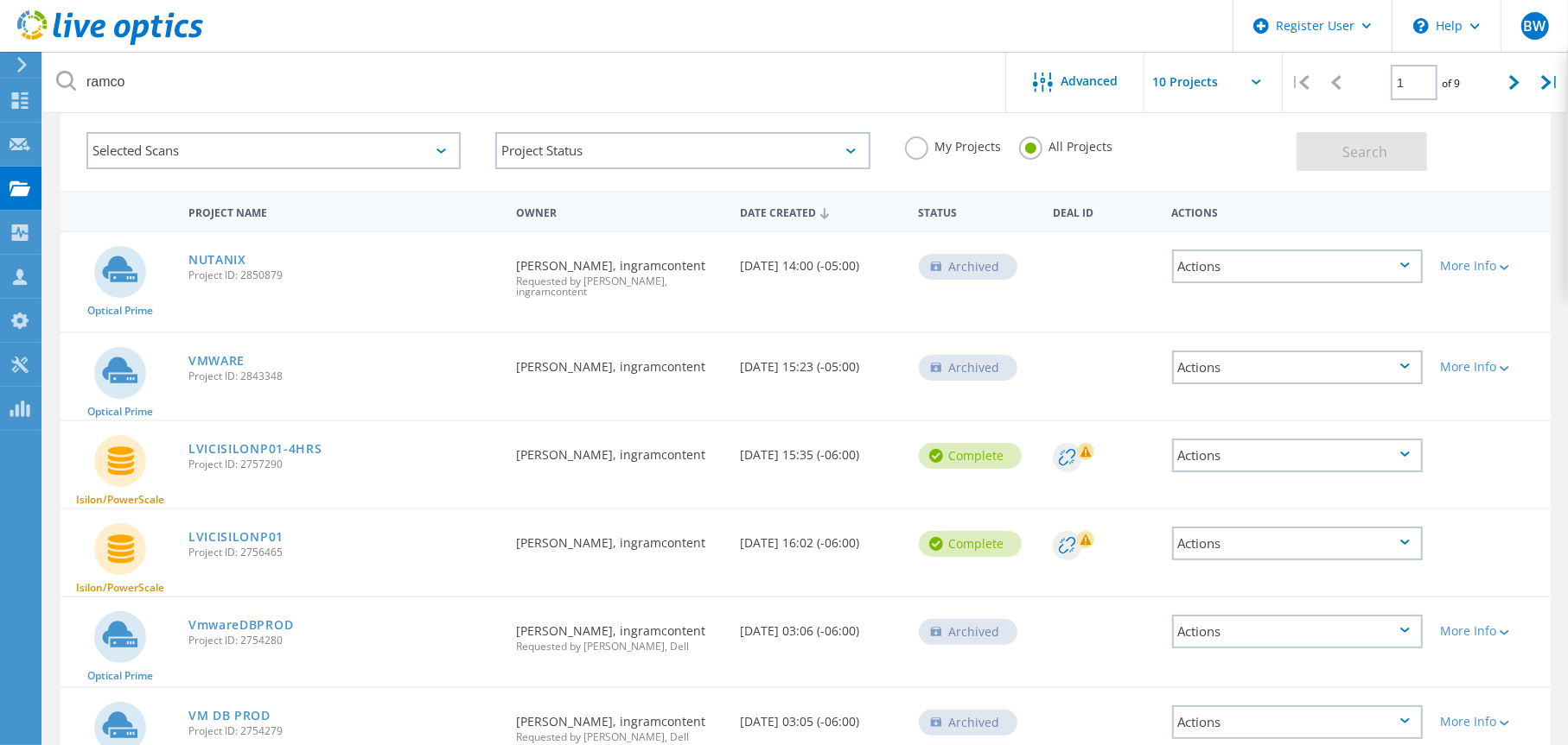
click at [262, 151] on div "Selected Scans" at bounding box center [274, 151] width 374 height 37
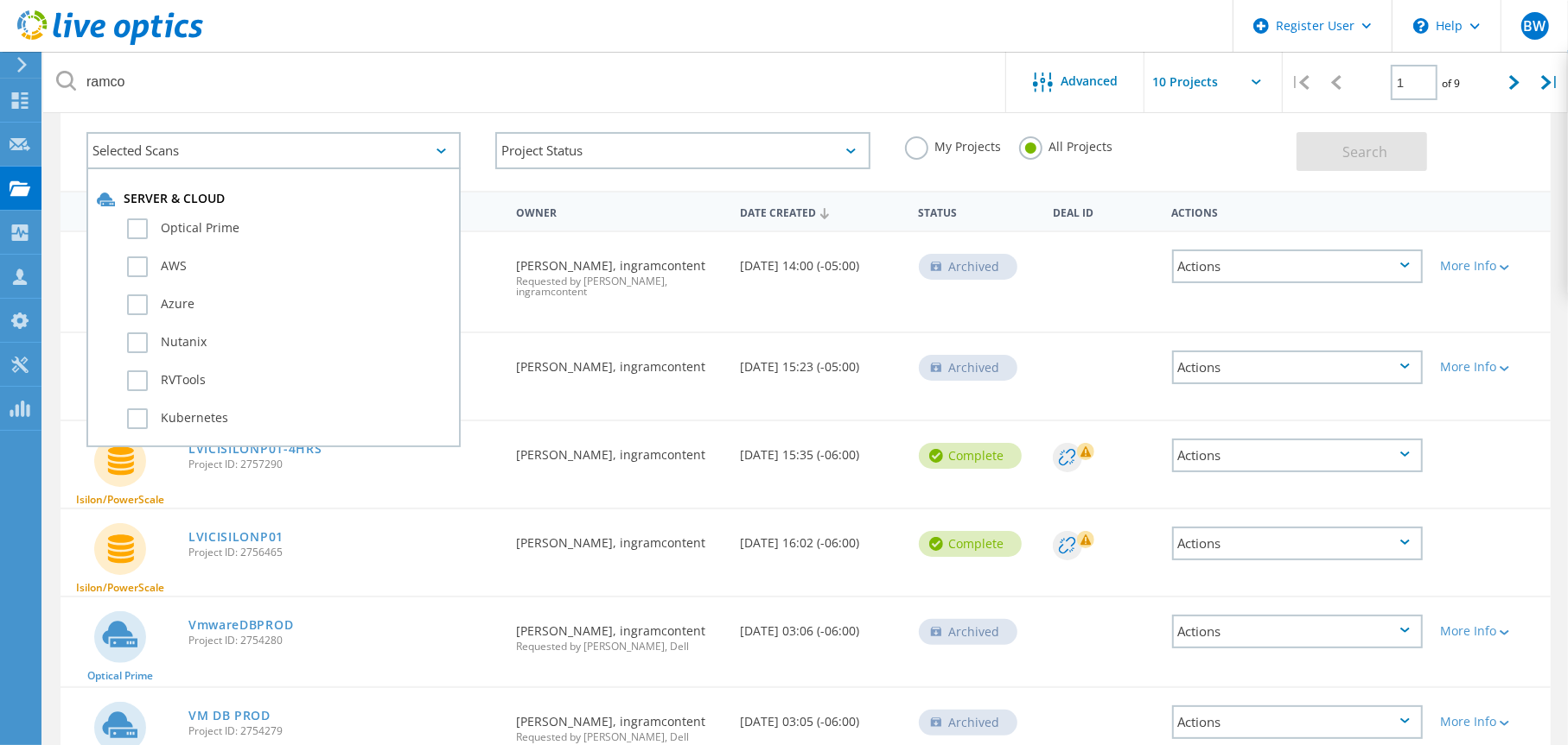
click at [262, 151] on div "Selected Scans" at bounding box center [274, 151] width 374 height 37
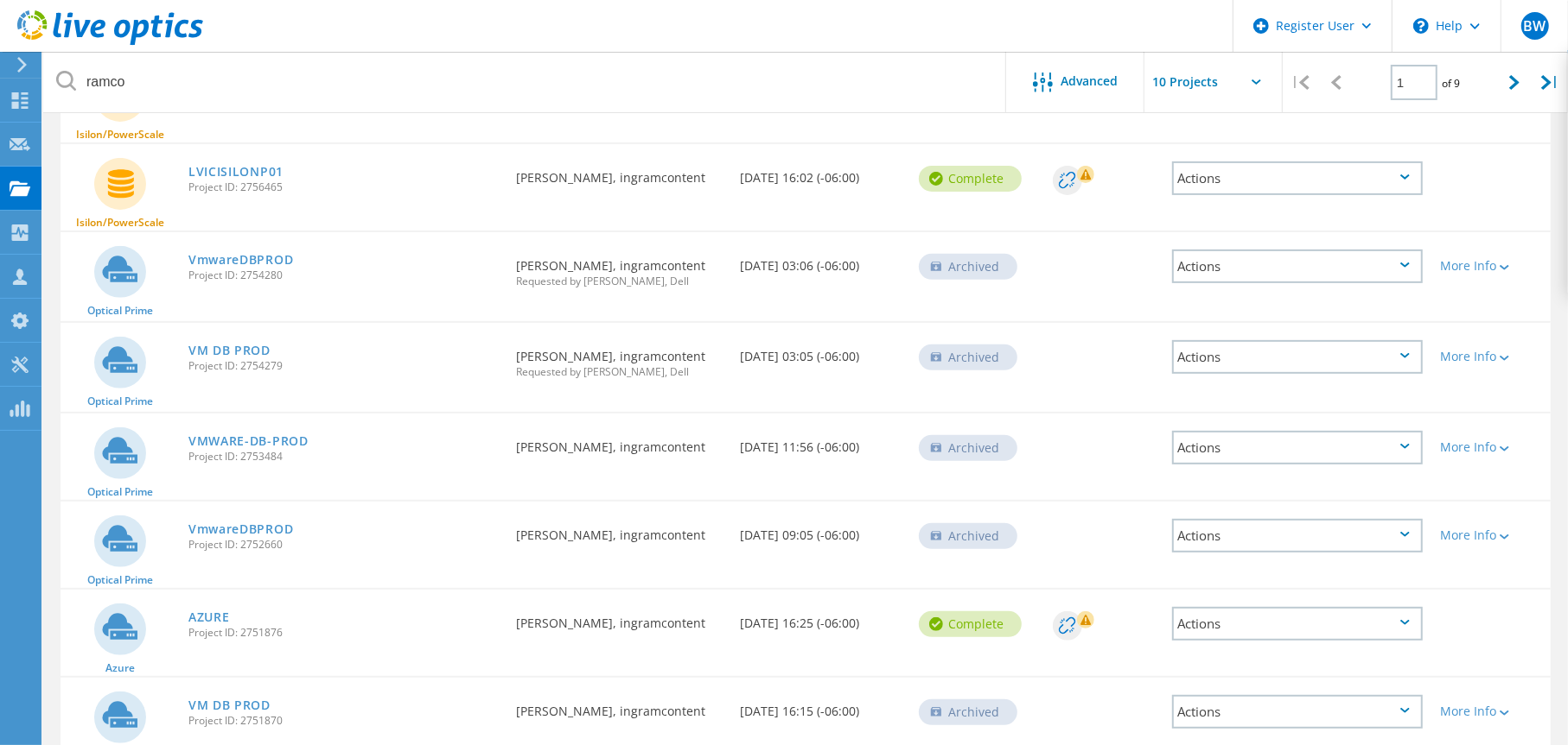
scroll to position [0, 0]
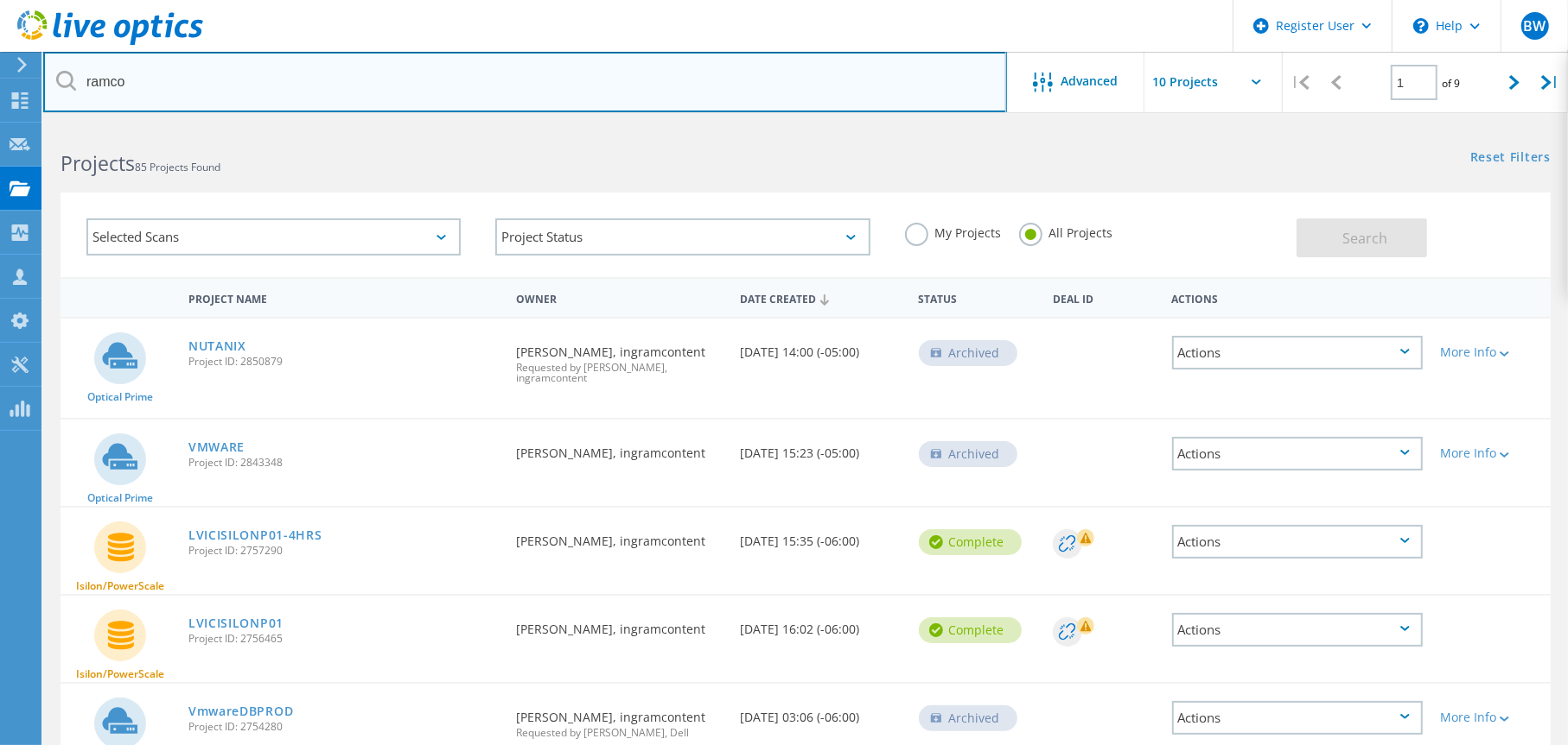
click at [142, 86] on input "ramco" at bounding box center [525, 82] width 964 height 61
drag, startPoint x: 176, startPoint y: 84, endPoint x: 51, endPoint y: 86, distance: 125.0
click at [51, 86] on input "ramco" at bounding box center [525, 82] width 964 height 61
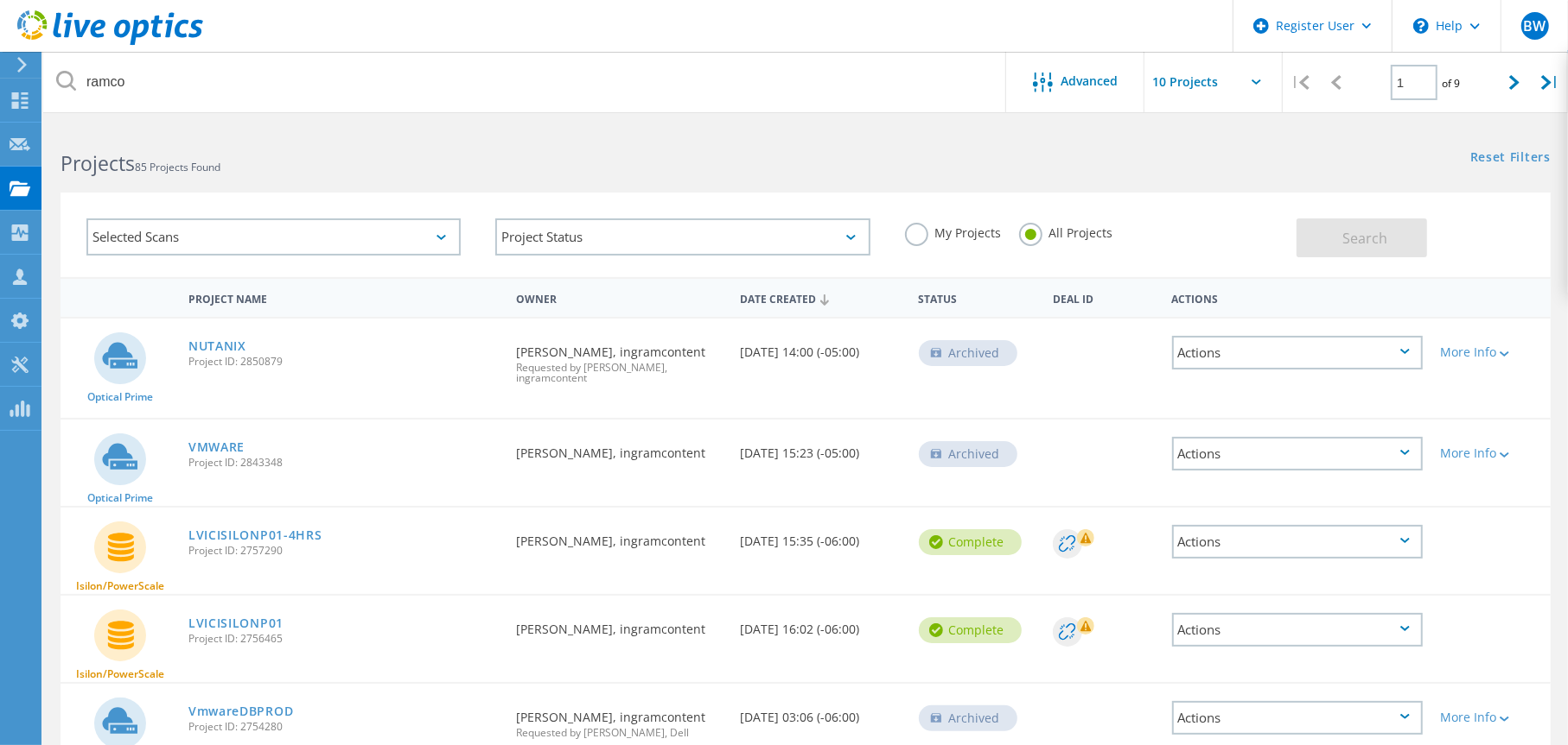
drag, startPoint x: 295, startPoint y: 363, endPoint x: 239, endPoint y: 364, distance: 56.0
click at [239, 364] on span "Project ID: 2850879" at bounding box center [344, 362] width 310 height 10
copy span "2850879"
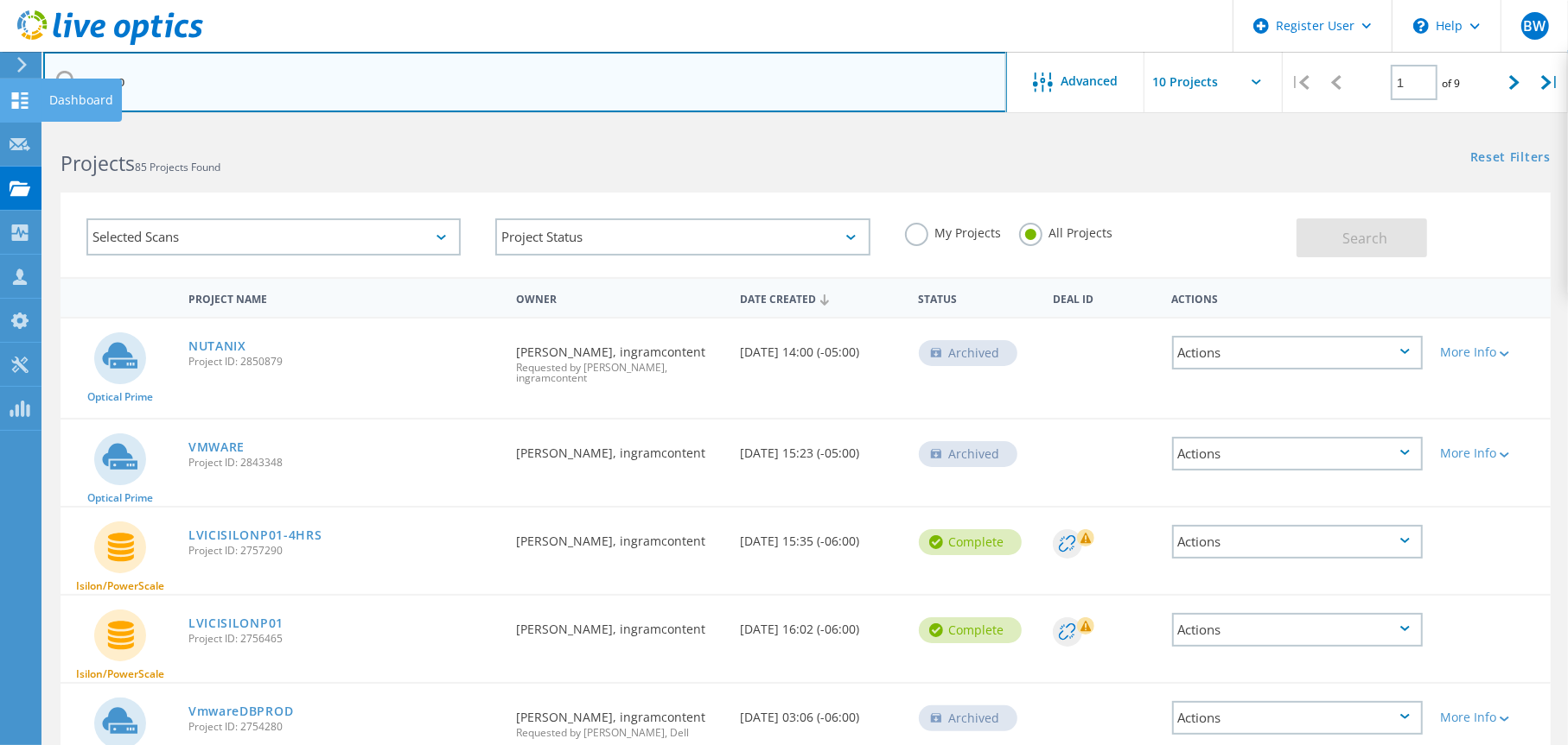
drag, startPoint x: 156, startPoint y: 89, endPoint x: 24, endPoint y: 82, distance: 132.2
click at [24, 125] on div "Register User \n Help Explore Helpful Articles Contact Support BW Dell User Ben…" at bounding box center [784, 705] width 1568 height 1159
click at [183, 78] on input "ramco" at bounding box center [525, 82] width 964 height 61
drag, startPoint x: 205, startPoint y: 80, endPoint x: 51, endPoint y: 74, distance: 154.1
click at [51, 74] on input "ramco" at bounding box center [525, 82] width 964 height 61
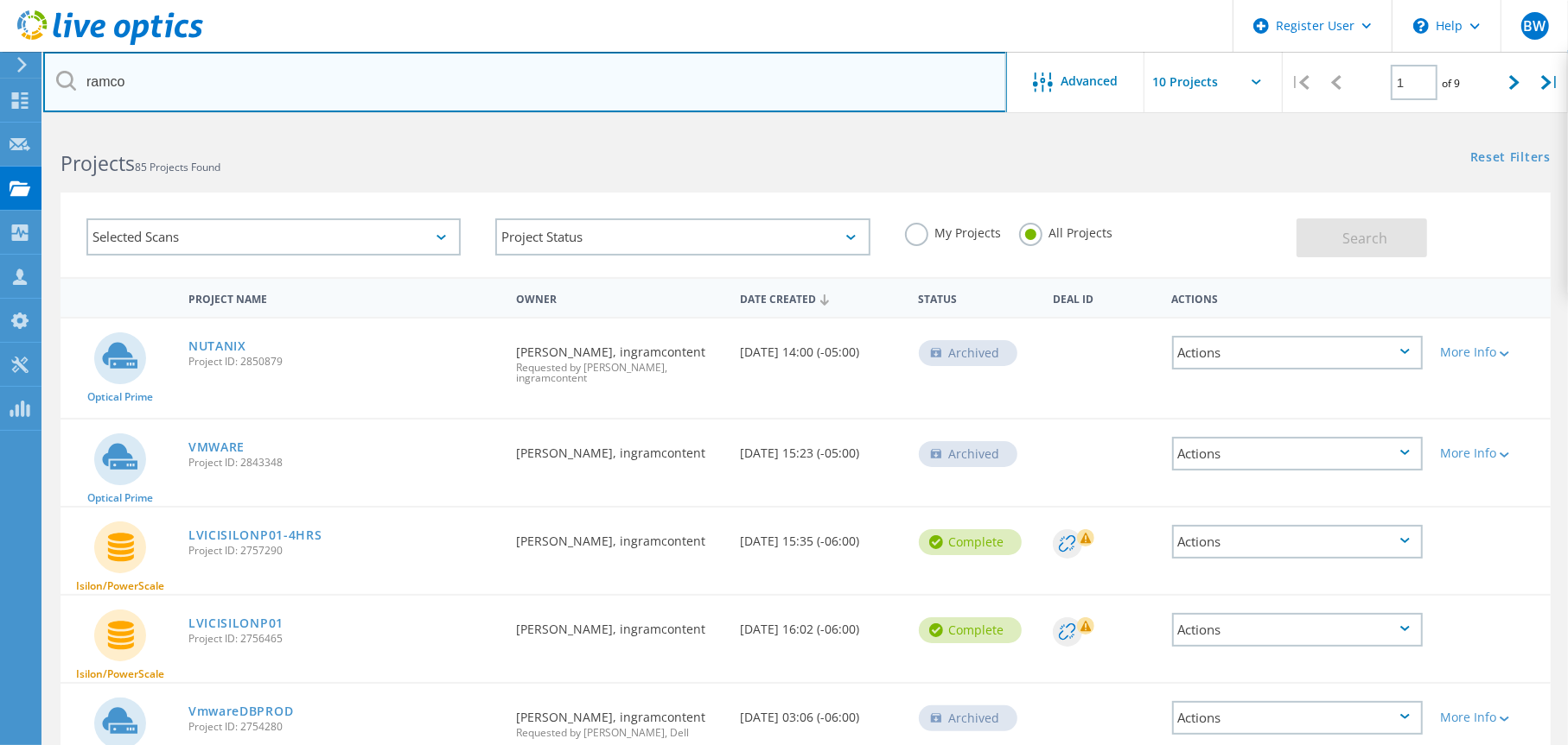
paste input "2850879"
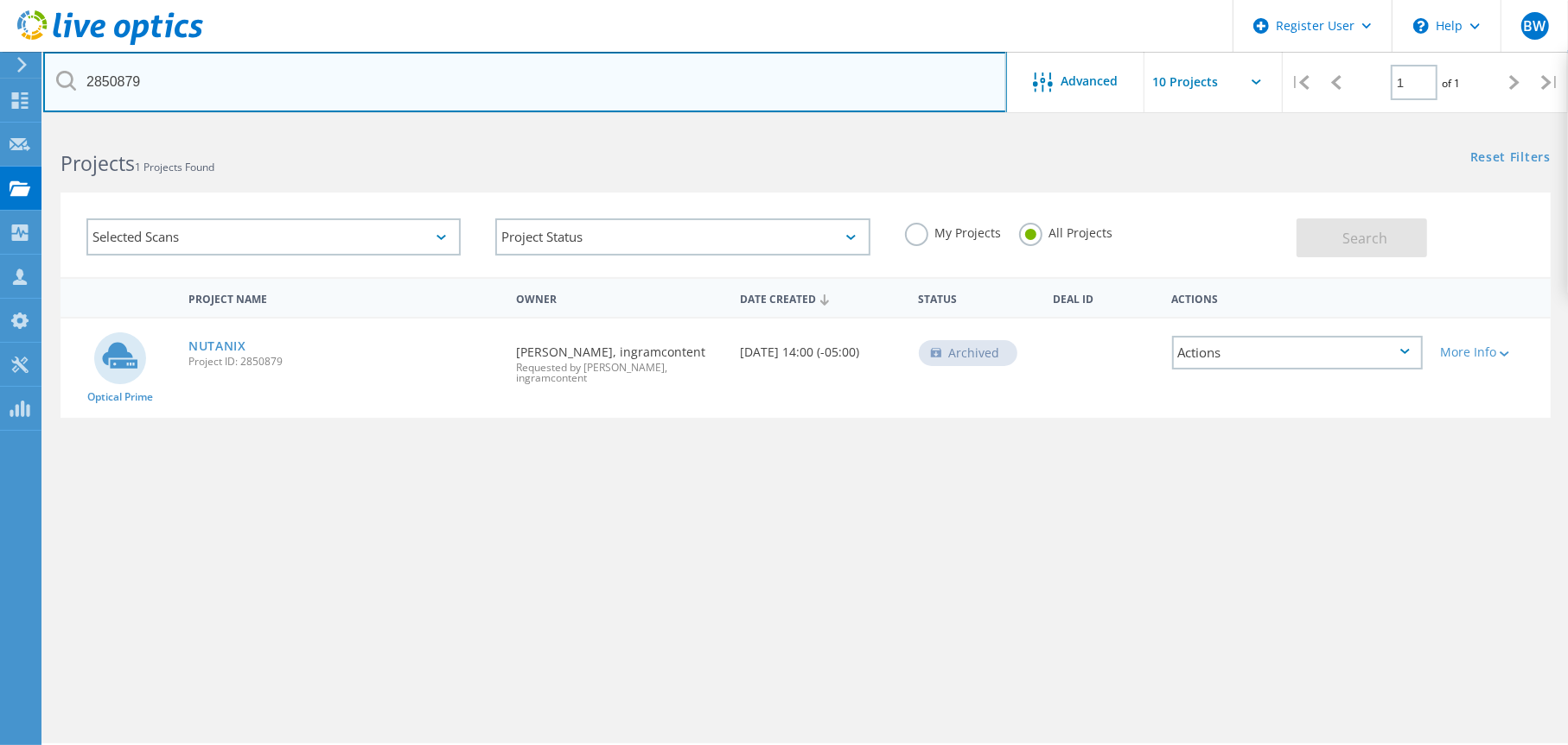
drag, startPoint x: 162, startPoint y: 86, endPoint x: 47, endPoint y: 61, distance: 117.7
click at [45, 60] on input "2850879" at bounding box center [525, 82] width 964 height 61
paste input "3009411"
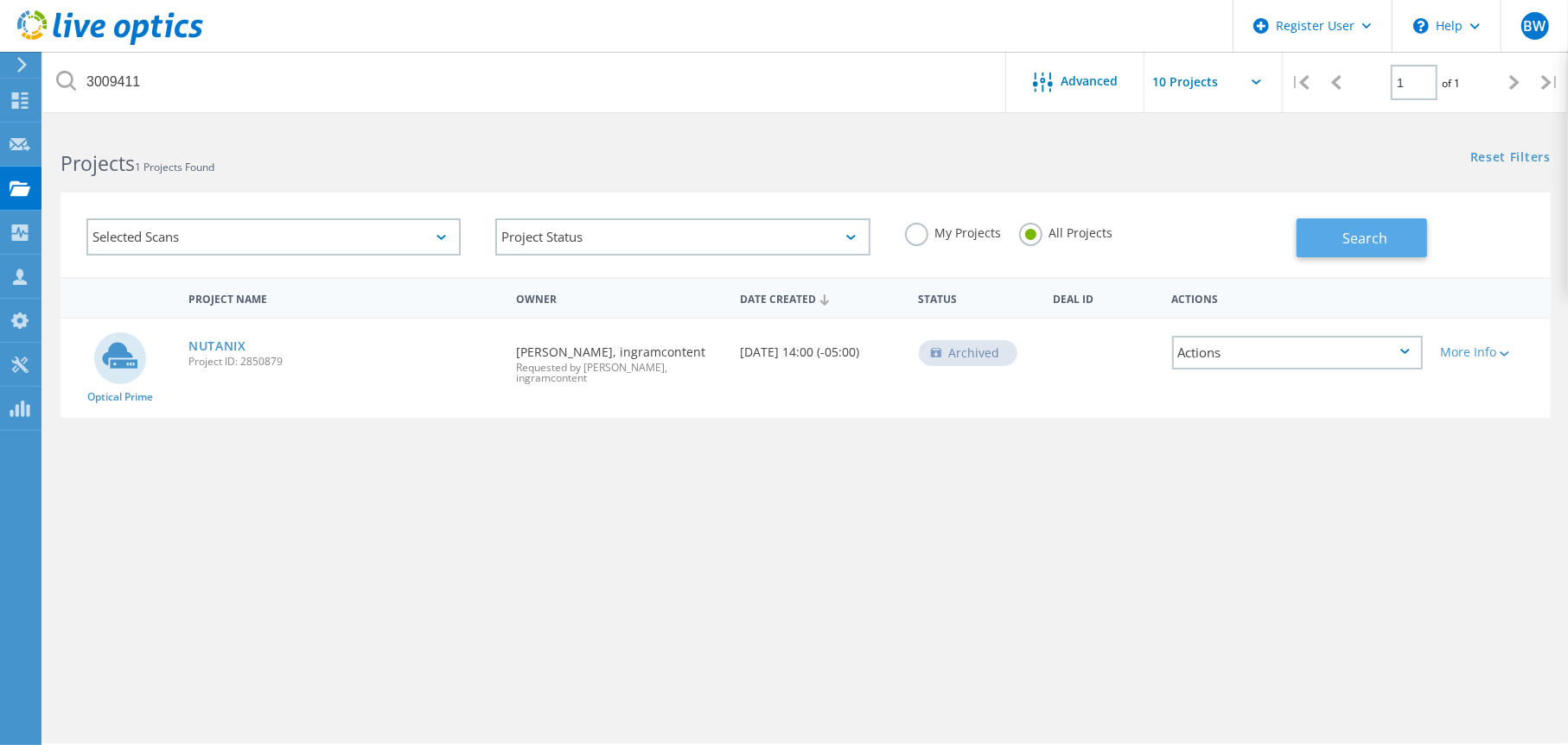
click at [1365, 233] on span "Search" at bounding box center [1365, 238] width 45 height 19
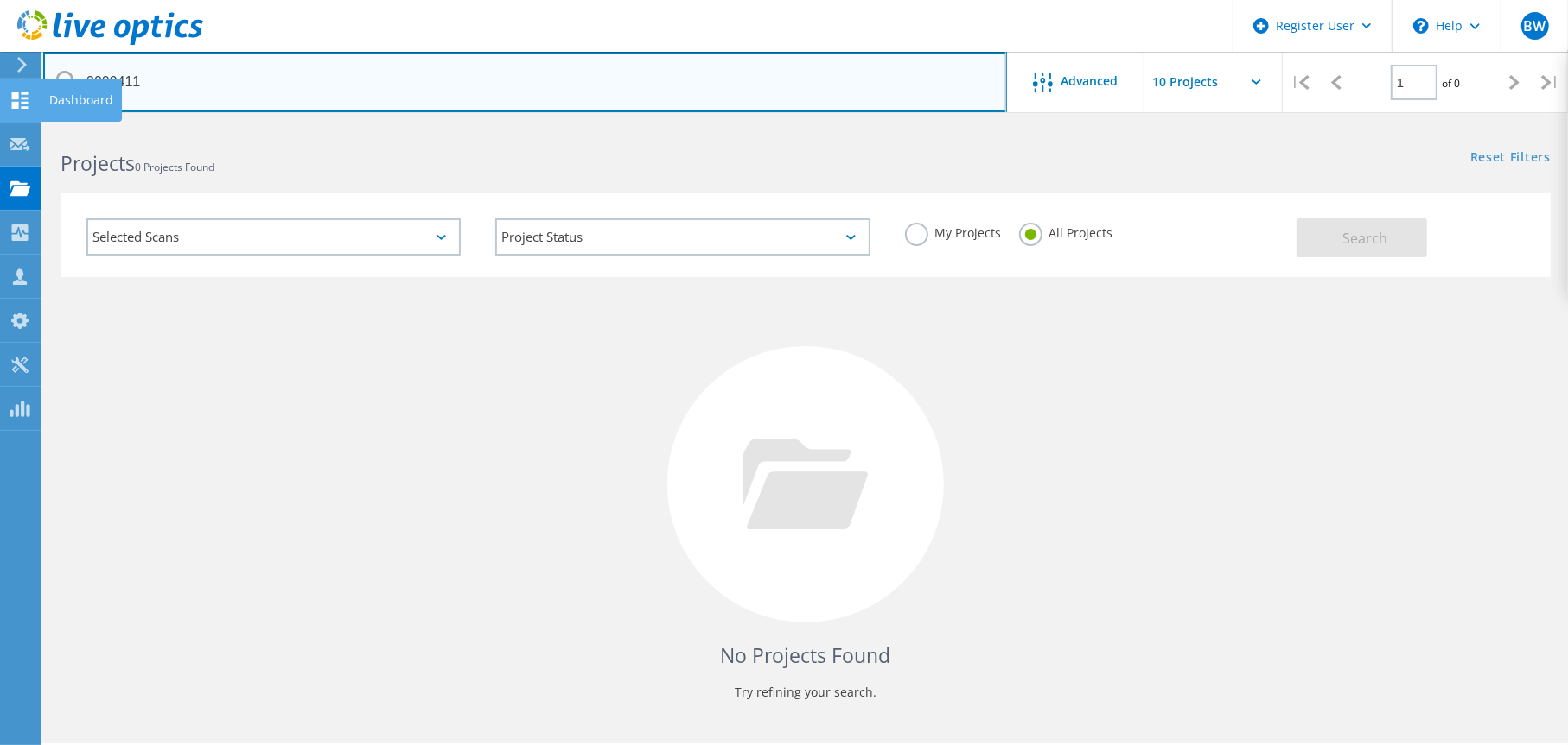
drag, startPoint x: 175, startPoint y: 86, endPoint x: 36, endPoint y: 80, distance: 139.1
click at [36, 125] on div "Register User \n Help Explore Helpful Articles Contact Support BW Dell User Ben…" at bounding box center [784, 460] width 1568 height 671
type input "3"
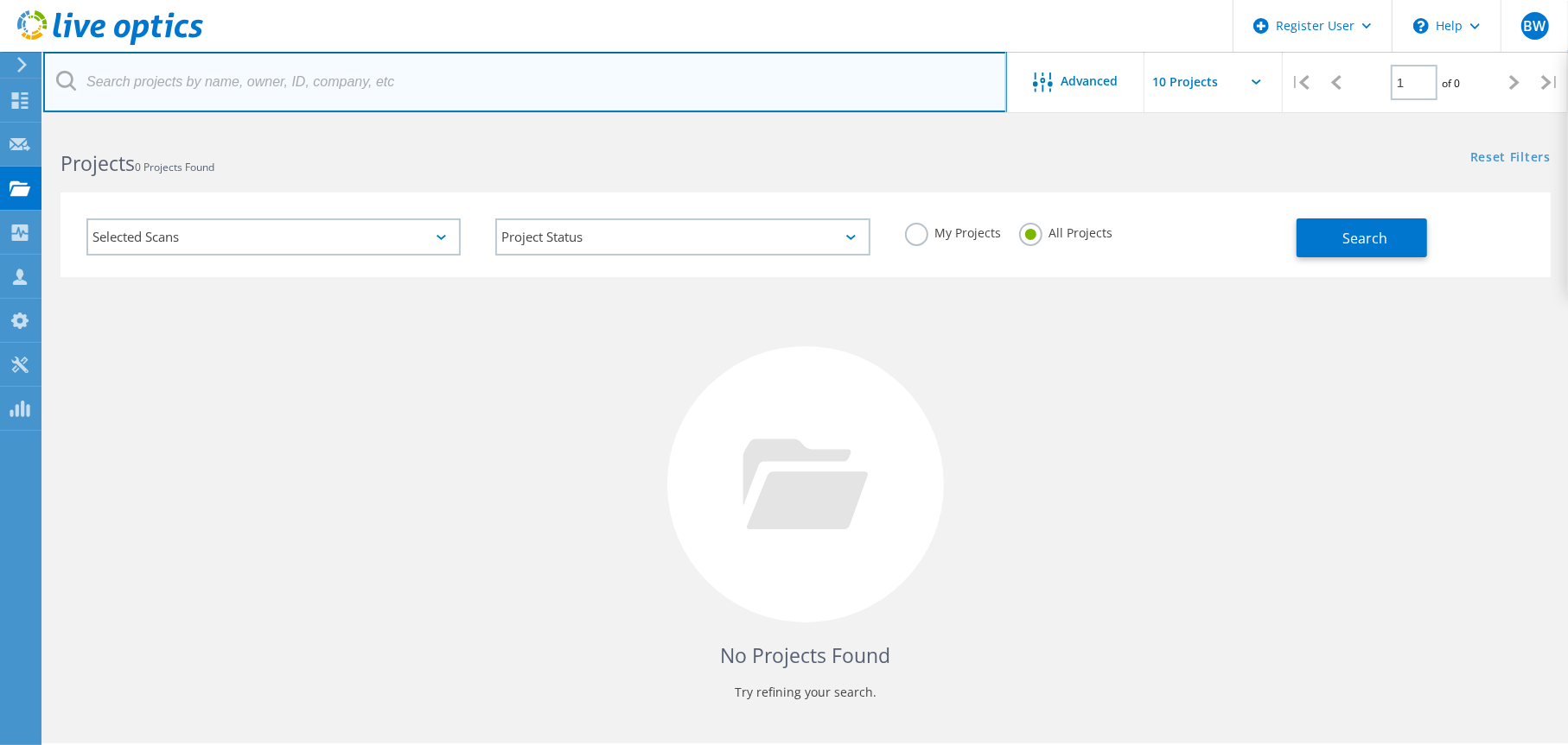
click at [138, 79] on input "text" at bounding box center [525, 82] width 964 height 61
paste input "Rony Chamoun"
drag, startPoint x: 285, startPoint y: 70, endPoint x: 75, endPoint y: 67, distance: 210.0
click at [75, 67] on input "Rony Chamoun" at bounding box center [525, 82] width 964 height 61
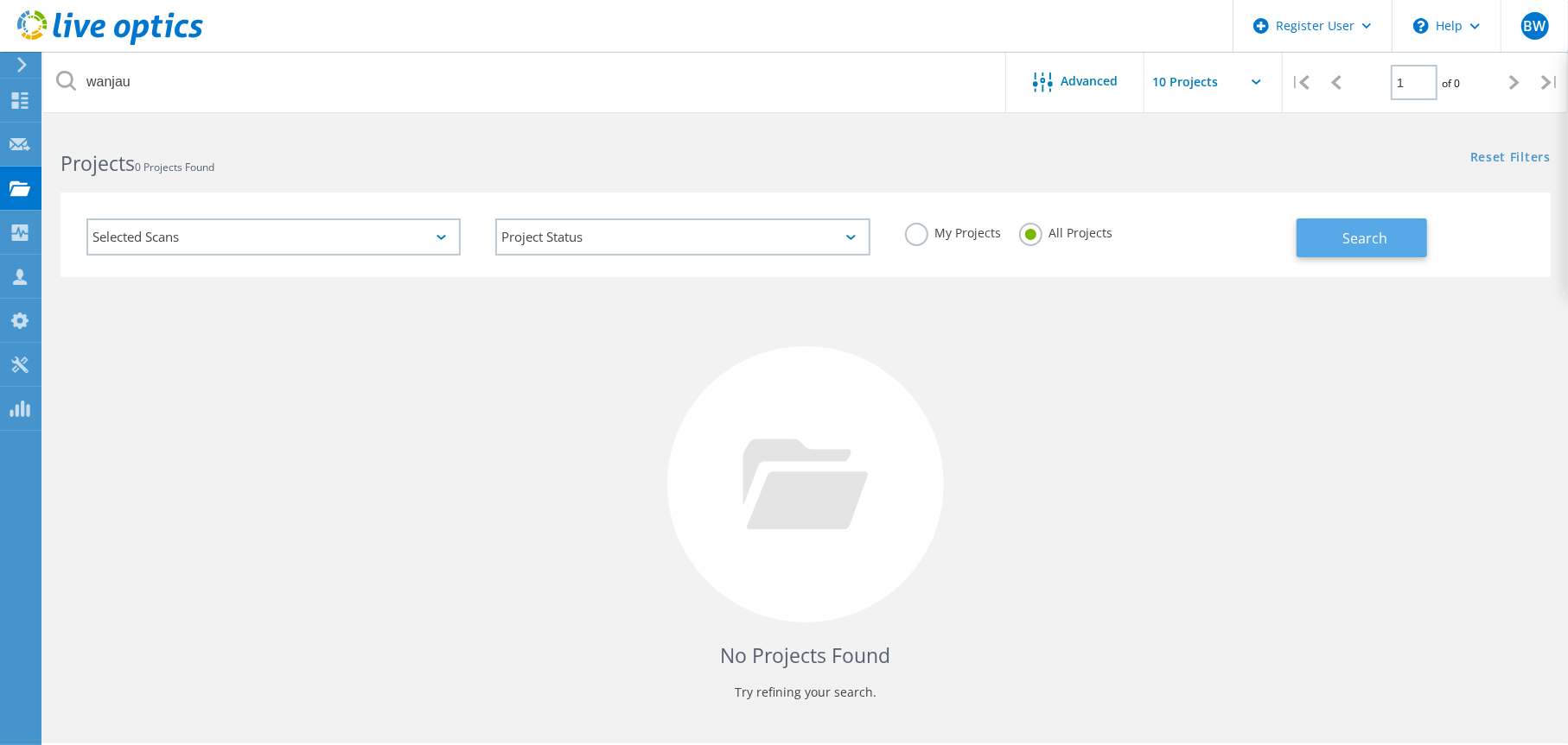
click at [1358, 234] on span "Search" at bounding box center [1365, 238] width 45 height 19
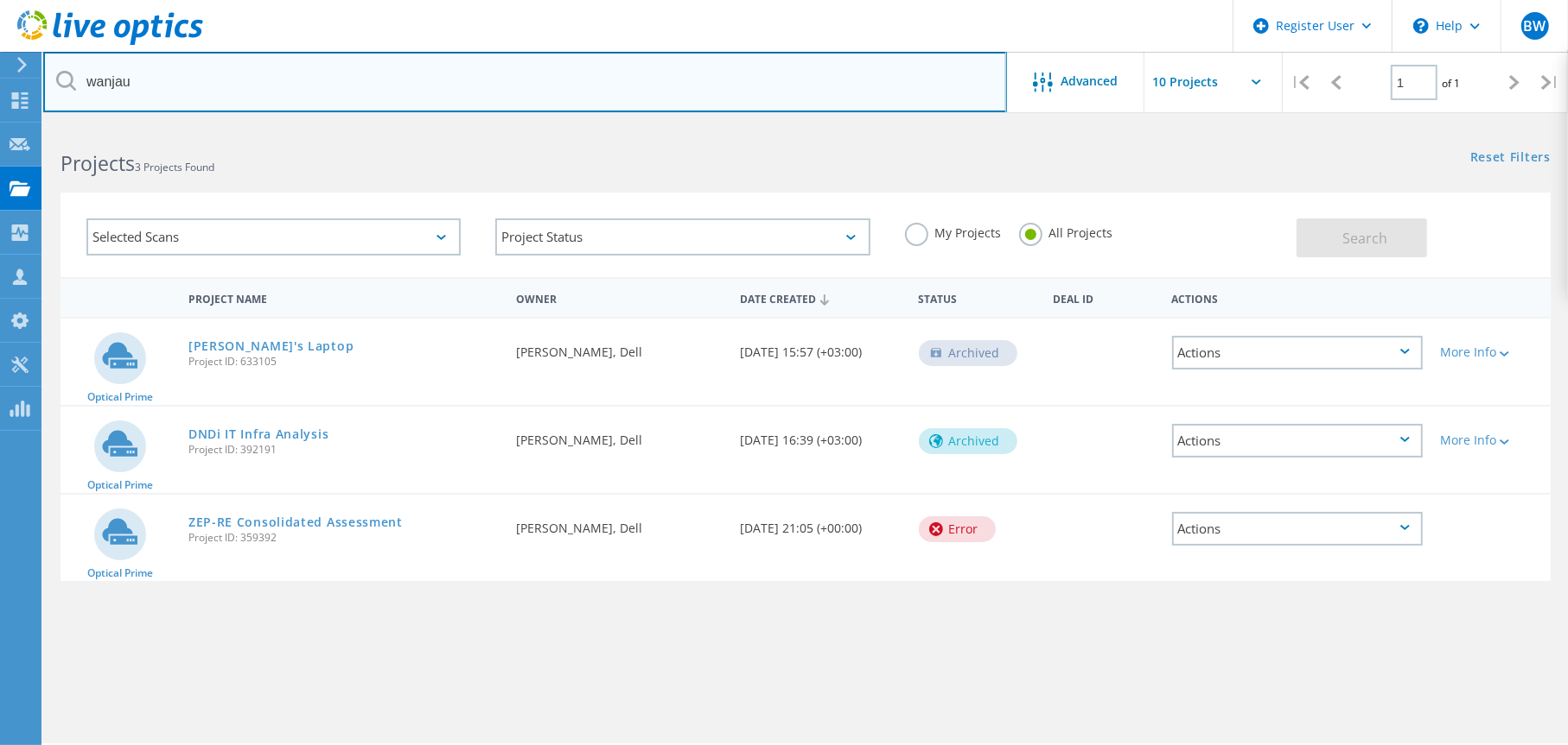
drag, startPoint x: 158, startPoint y: 86, endPoint x: 84, endPoint y: 84, distance: 74.0
click at [84, 84] on input "wanjau" at bounding box center [525, 82] width 964 height 61
paste input "Rony Chamoun"
click at [113, 81] on input "Rony Chamoun" at bounding box center [525, 82] width 964 height 61
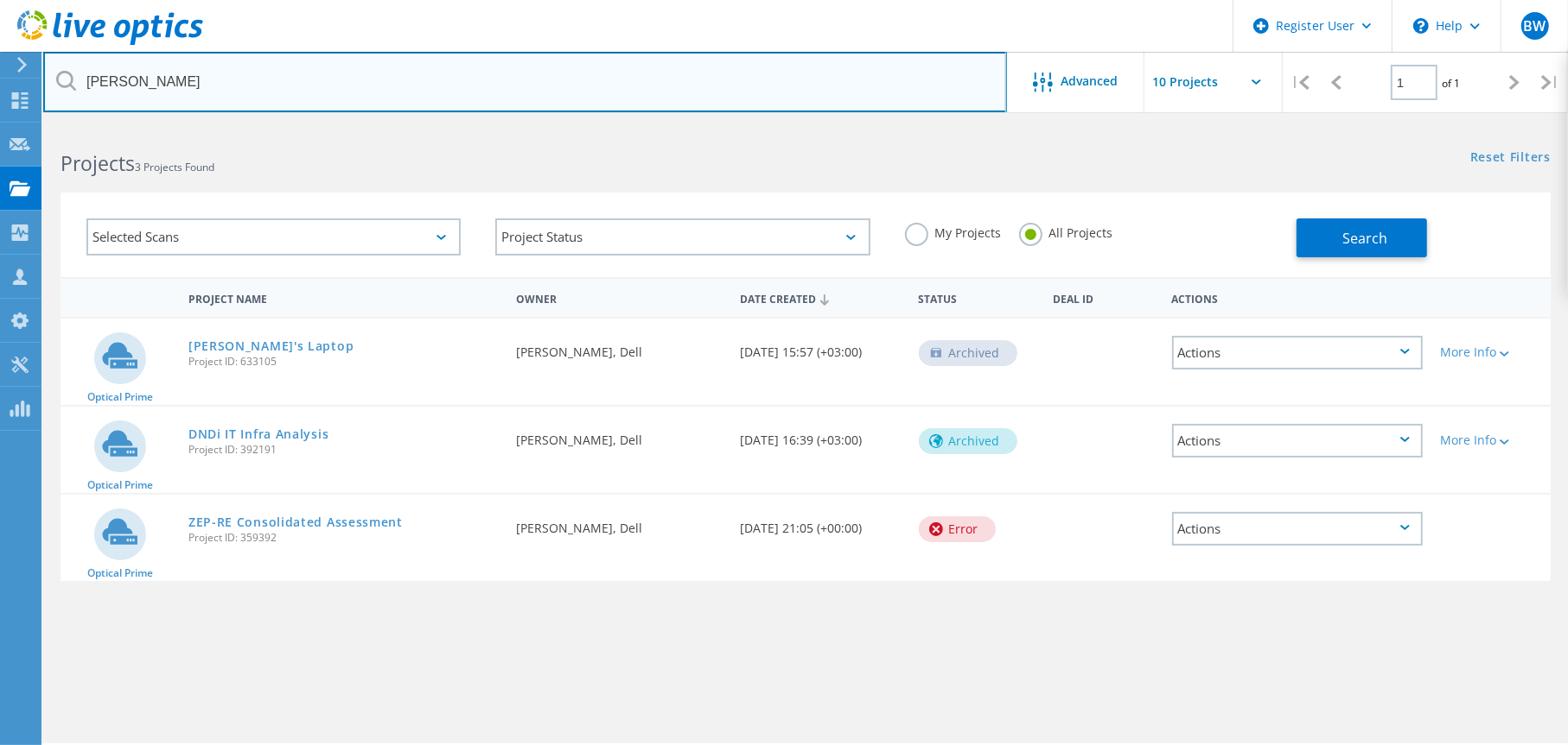
click at [276, 79] on input "Chamoun" at bounding box center [525, 82] width 964 height 61
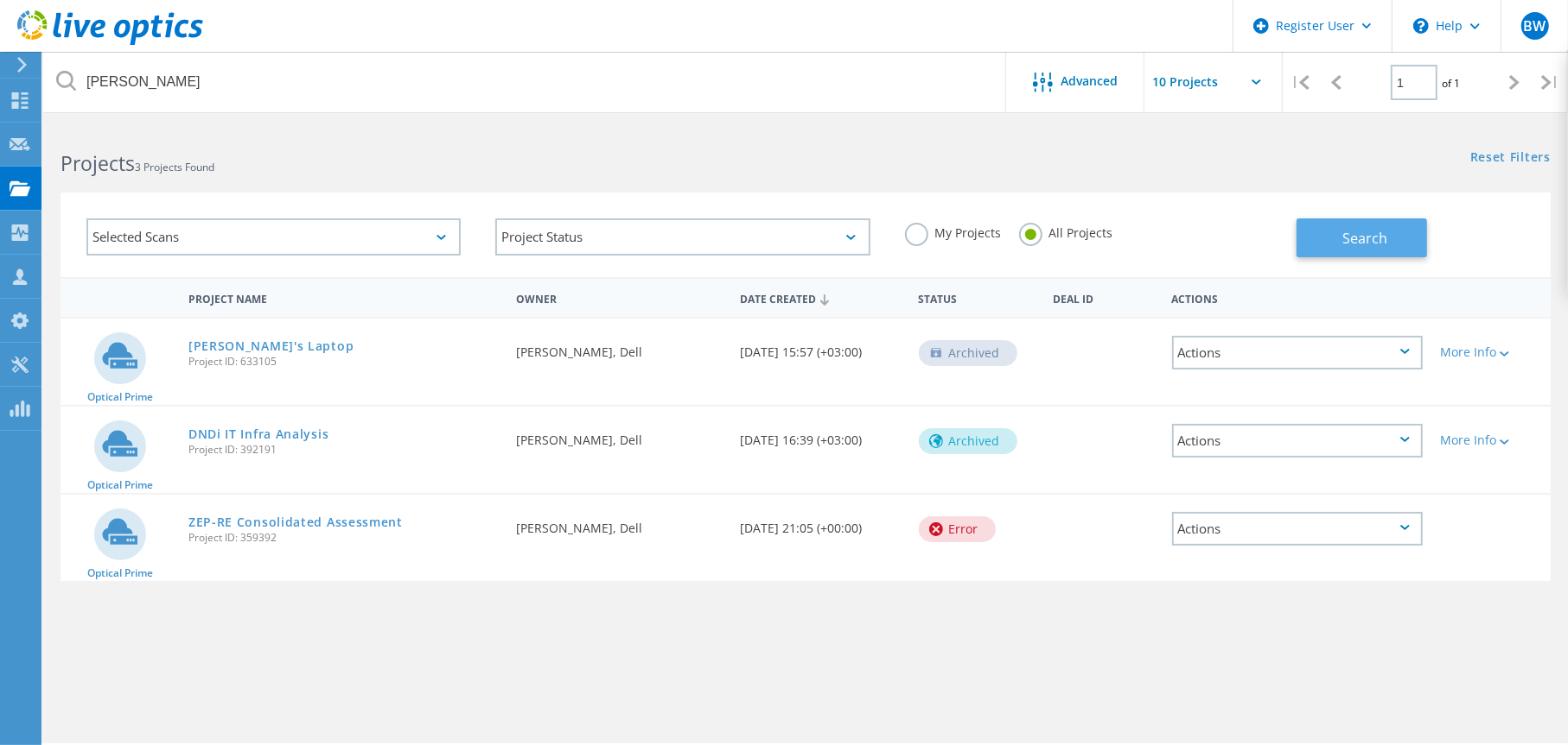
click at [1370, 241] on span "Search" at bounding box center [1365, 238] width 45 height 19
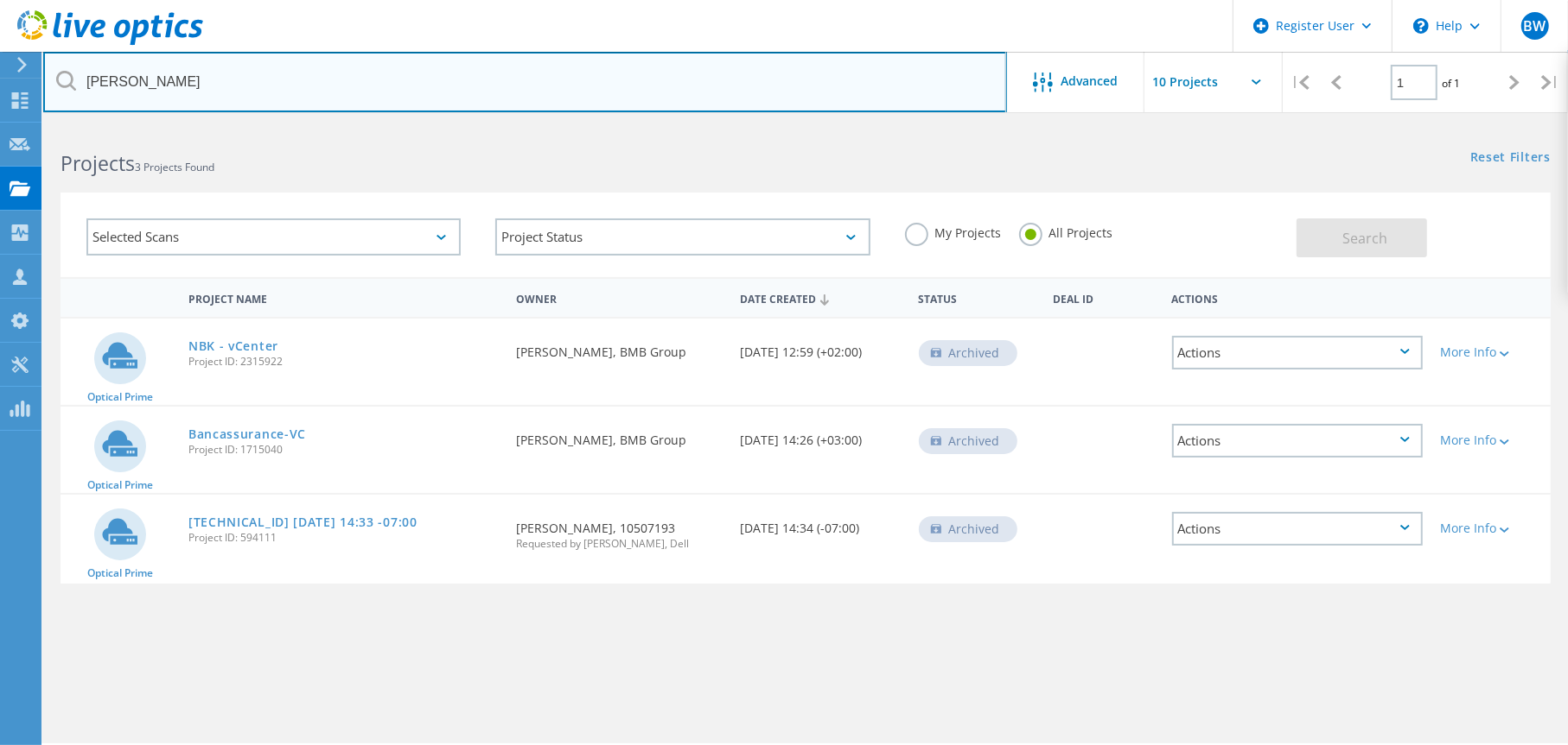
click at [173, 77] on input "Chamoun" at bounding box center [525, 82] width 964 height 61
drag, startPoint x: 282, startPoint y: 83, endPoint x: 56, endPoint y: 70, distance: 226.4
click at [56, 70] on div "Chamoun" at bounding box center [525, 82] width 963 height 61
paste input "3009411"
type input "3009411"
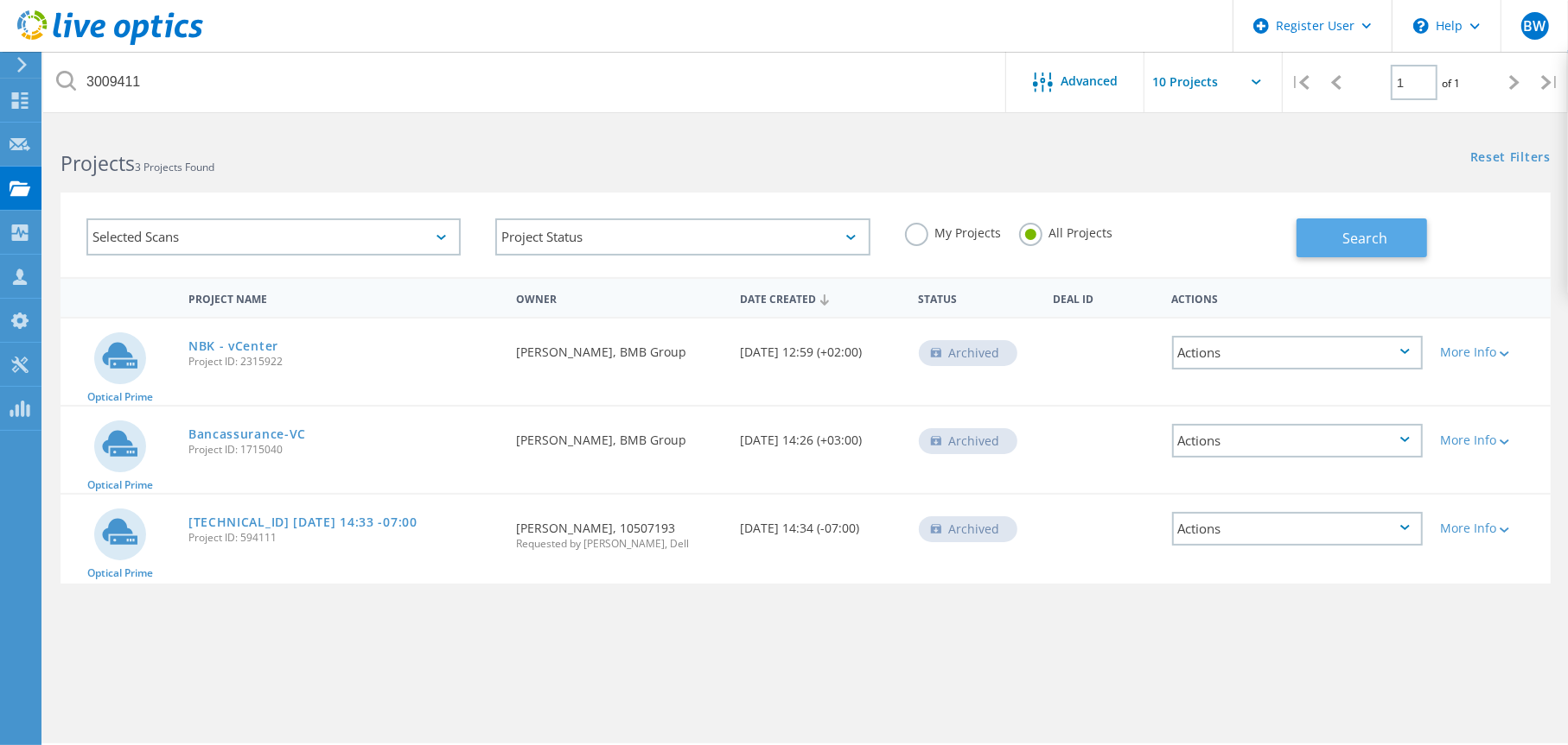
click at [1333, 230] on button "Search" at bounding box center [1361, 238] width 131 height 39
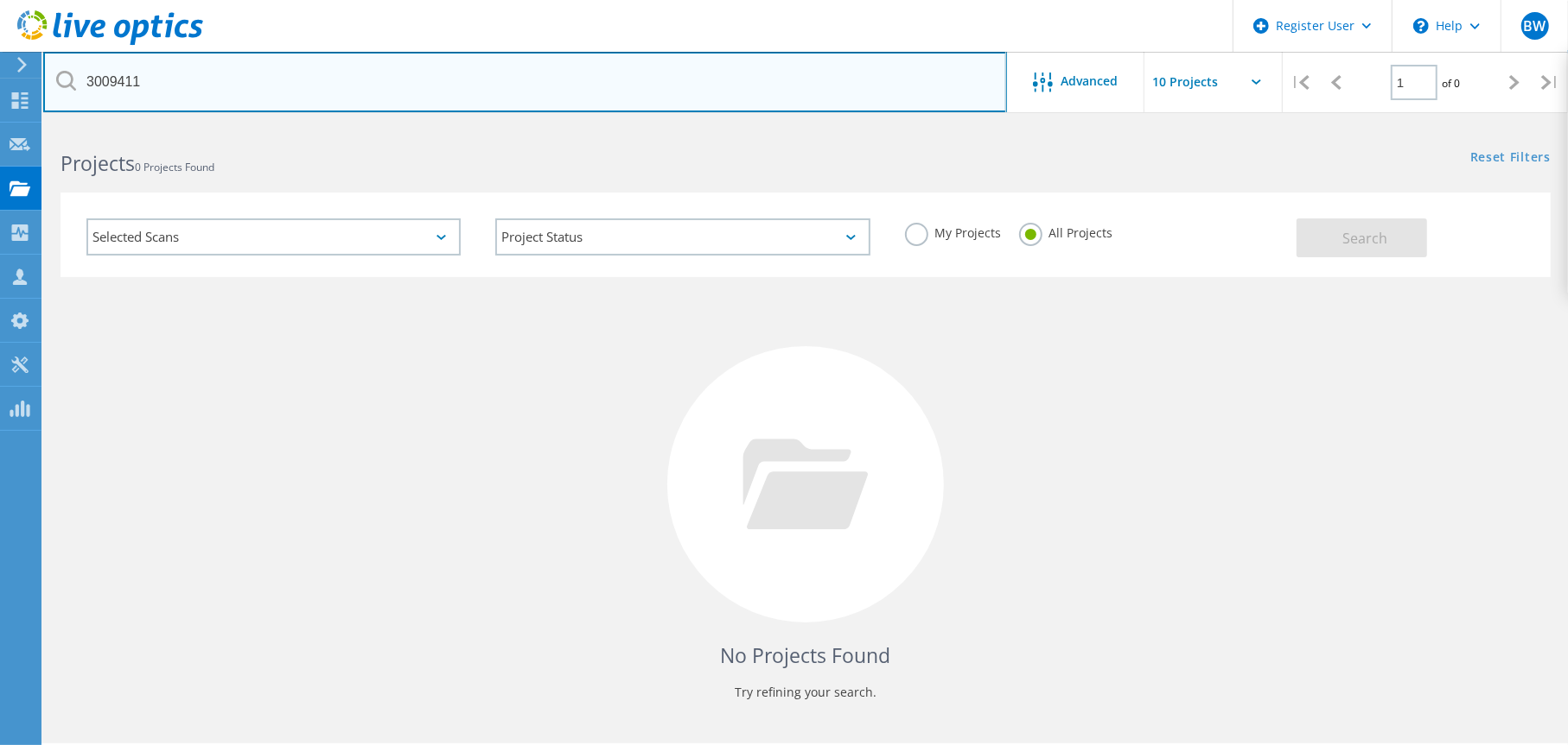
click at [158, 87] on input "3009411" at bounding box center [525, 82] width 964 height 61
